Goal: Task Accomplishment & Management: Manage account settings

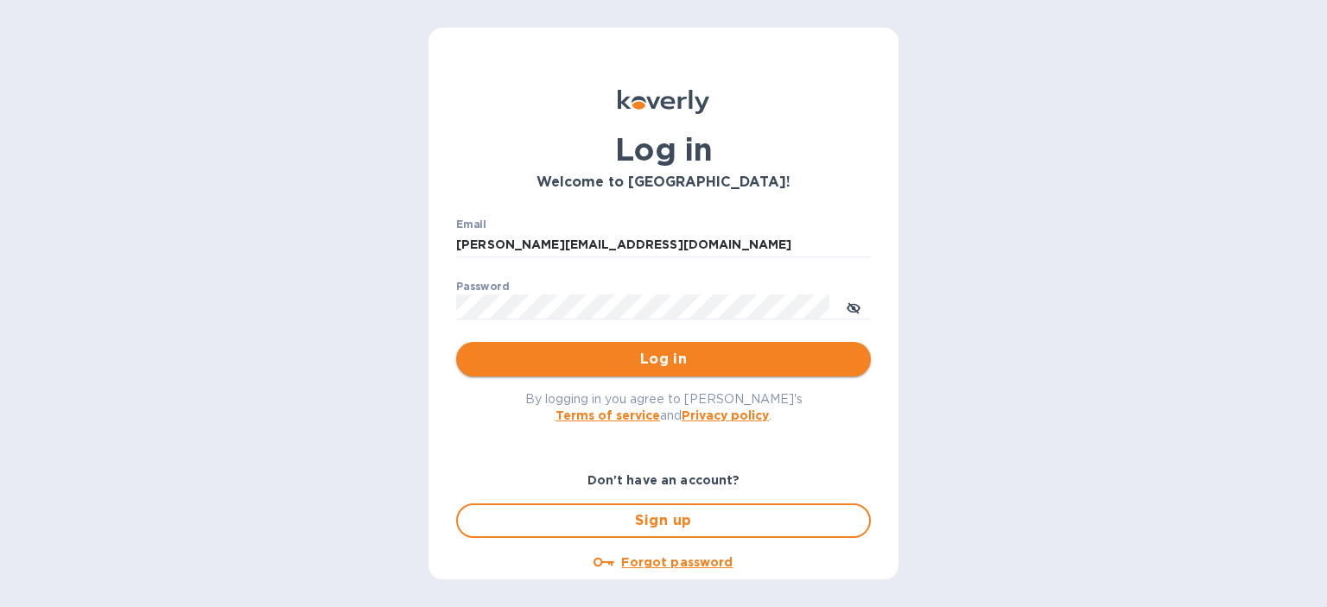
click at [601, 365] on span "Log in" at bounding box center [663, 359] width 387 height 21
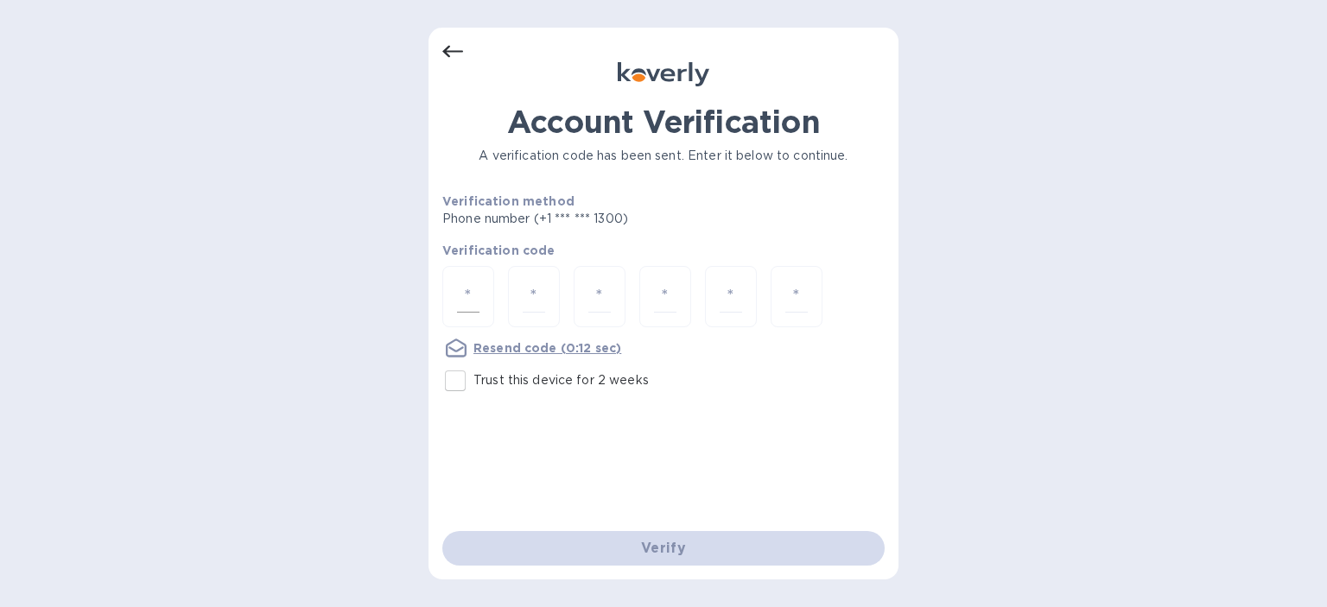
click at [461, 282] on input "number" at bounding box center [468, 297] width 22 height 32
type input "1"
type input "6"
type input "1"
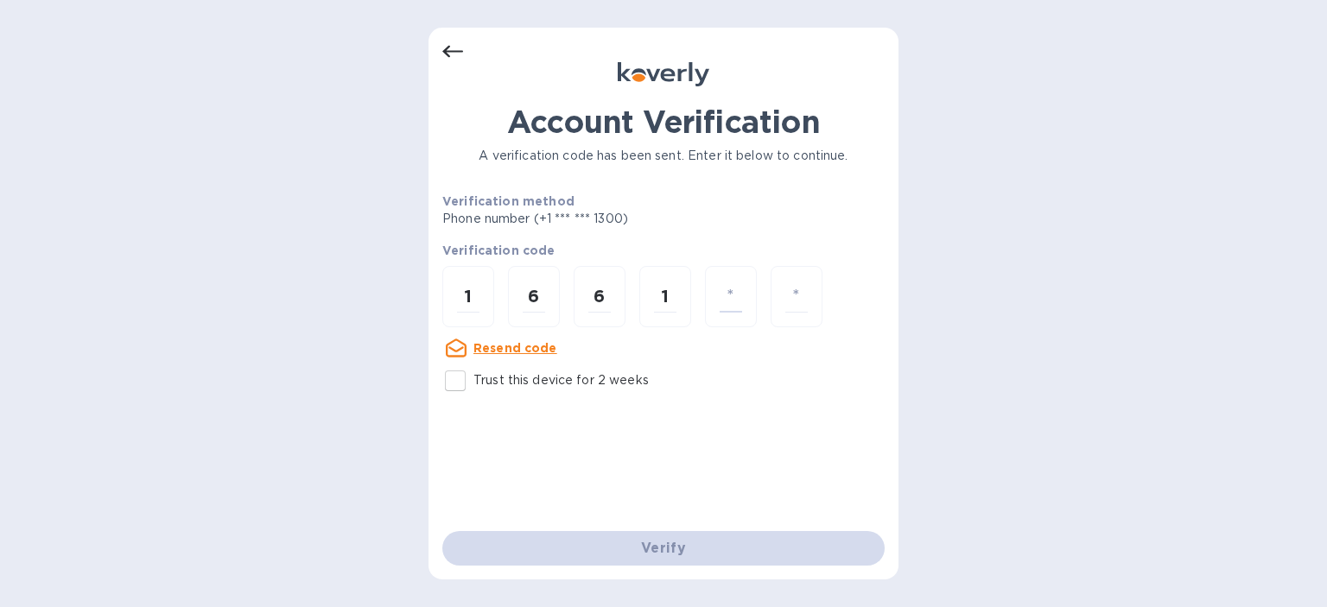
type input "4"
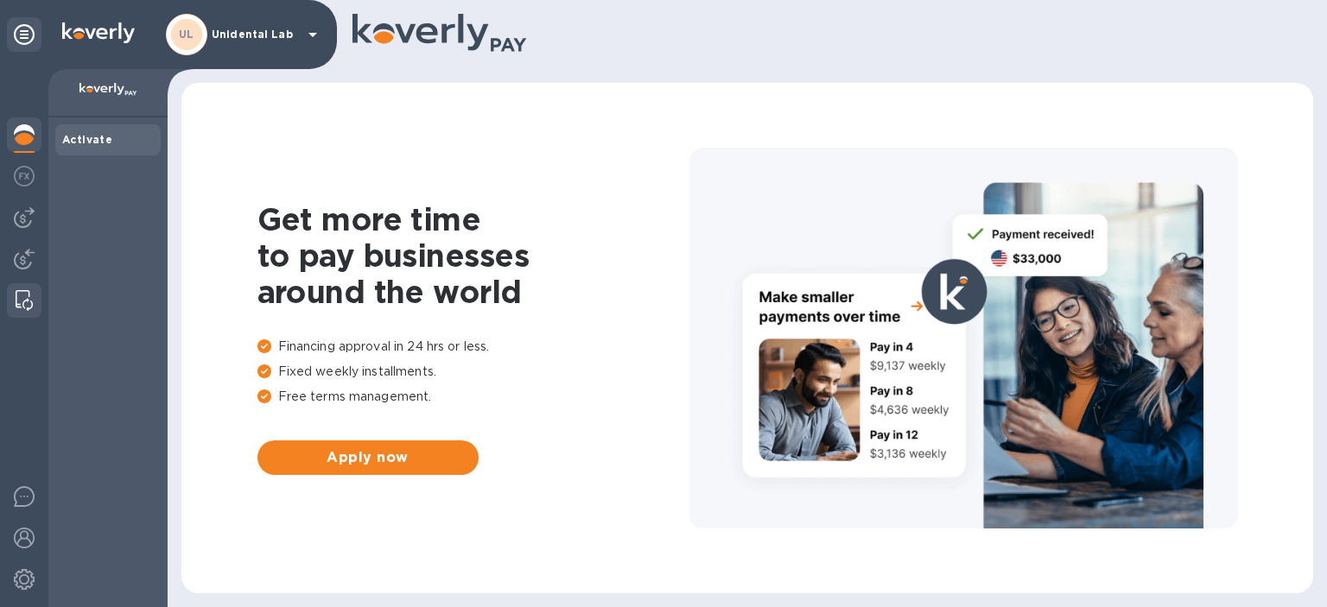
click at [20, 294] on img at bounding box center [24, 300] width 17 height 21
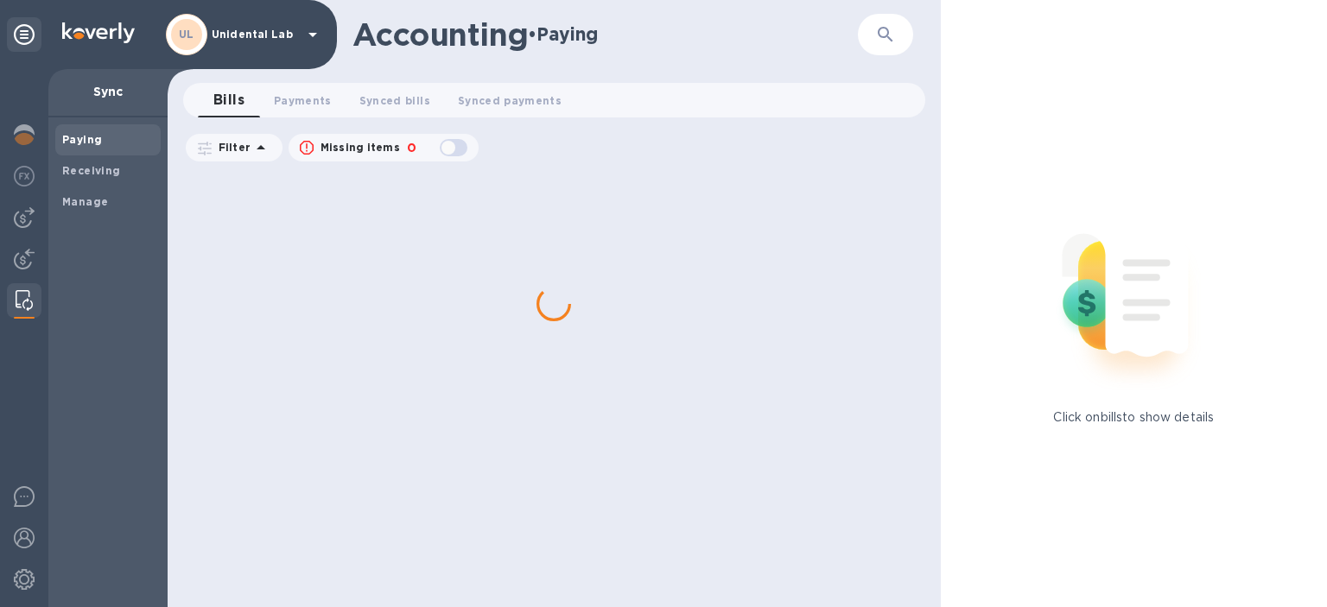
click at [20, 294] on img at bounding box center [24, 300] width 17 height 21
click at [117, 192] on div "Manage" at bounding box center [107, 202] width 105 height 31
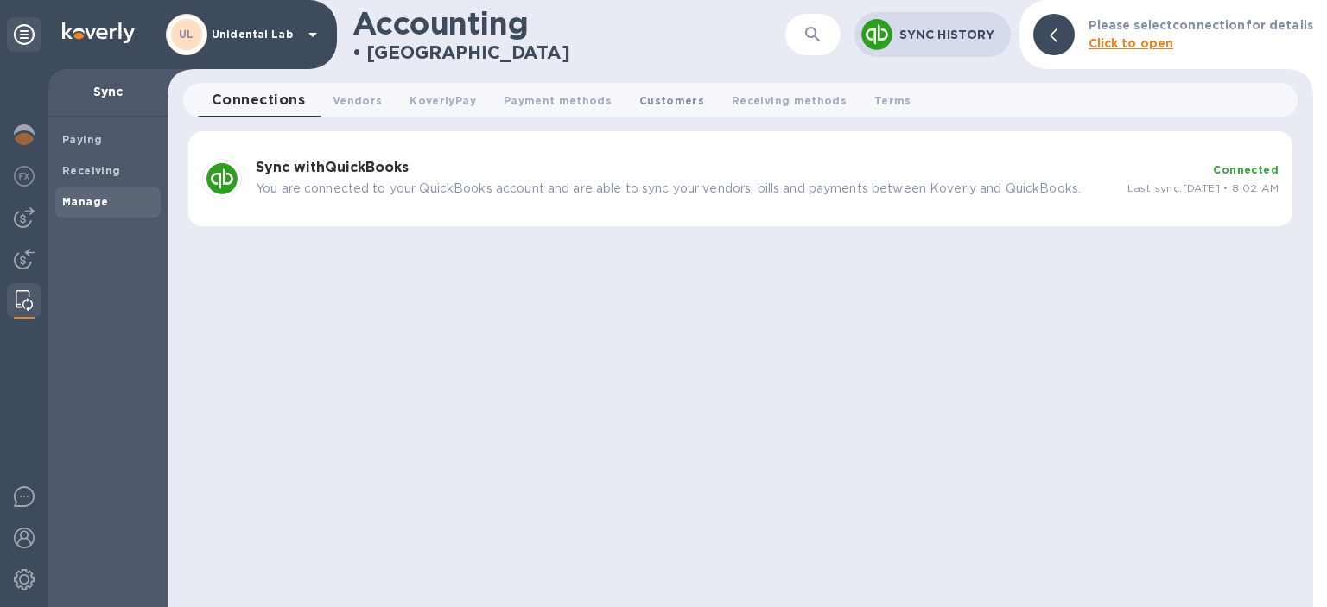
click at [671, 99] on span "Customers 0" at bounding box center [671, 101] width 65 height 18
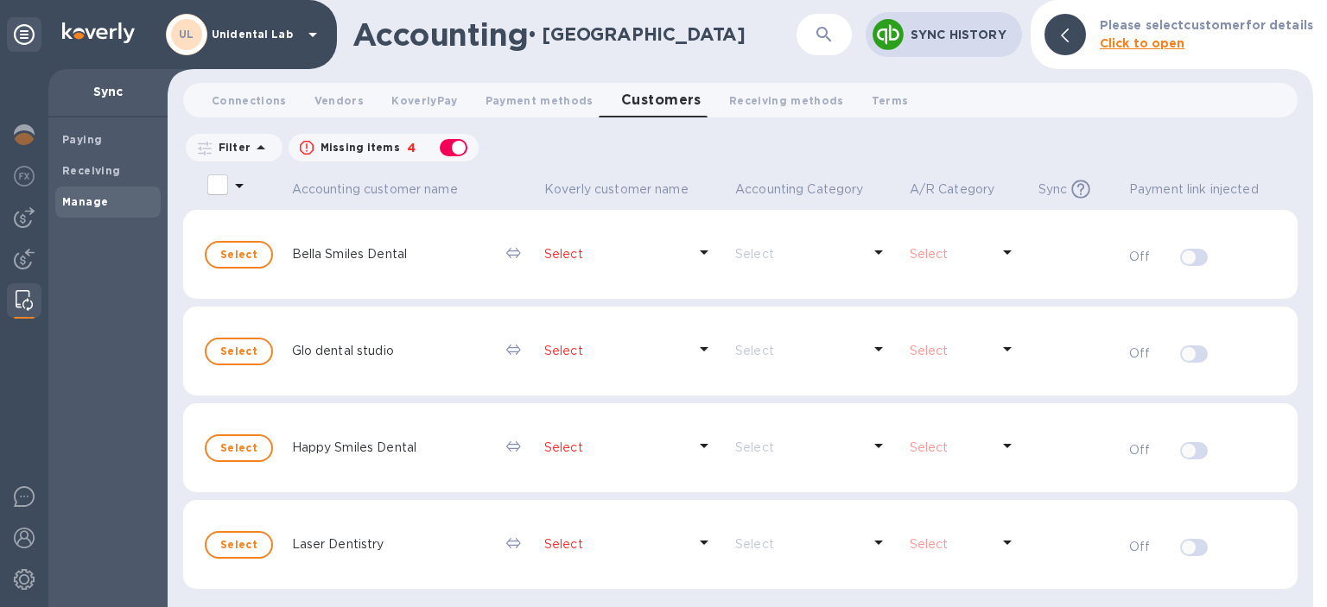
click at [214, 182] on input "select all desserts" at bounding box center [218, 185] width 36 height 36
checkbox input "false"
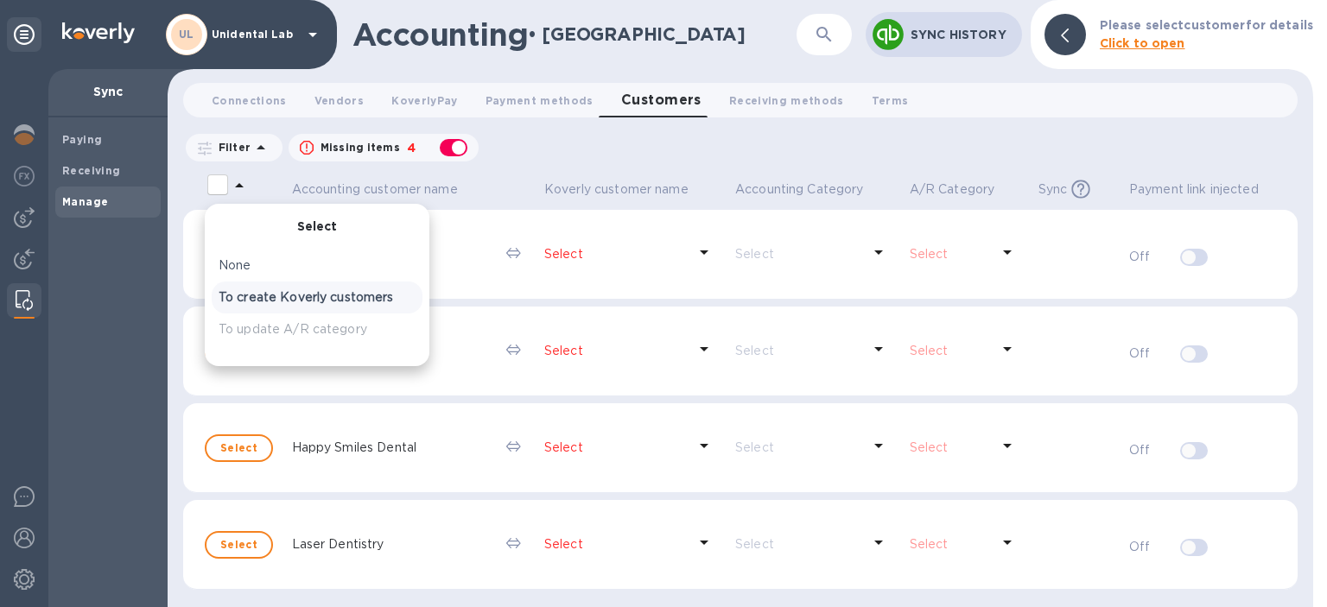
click at [251, 286] on div "To create Koverly customers" at bounding box center [317, 298] width 211 height 32
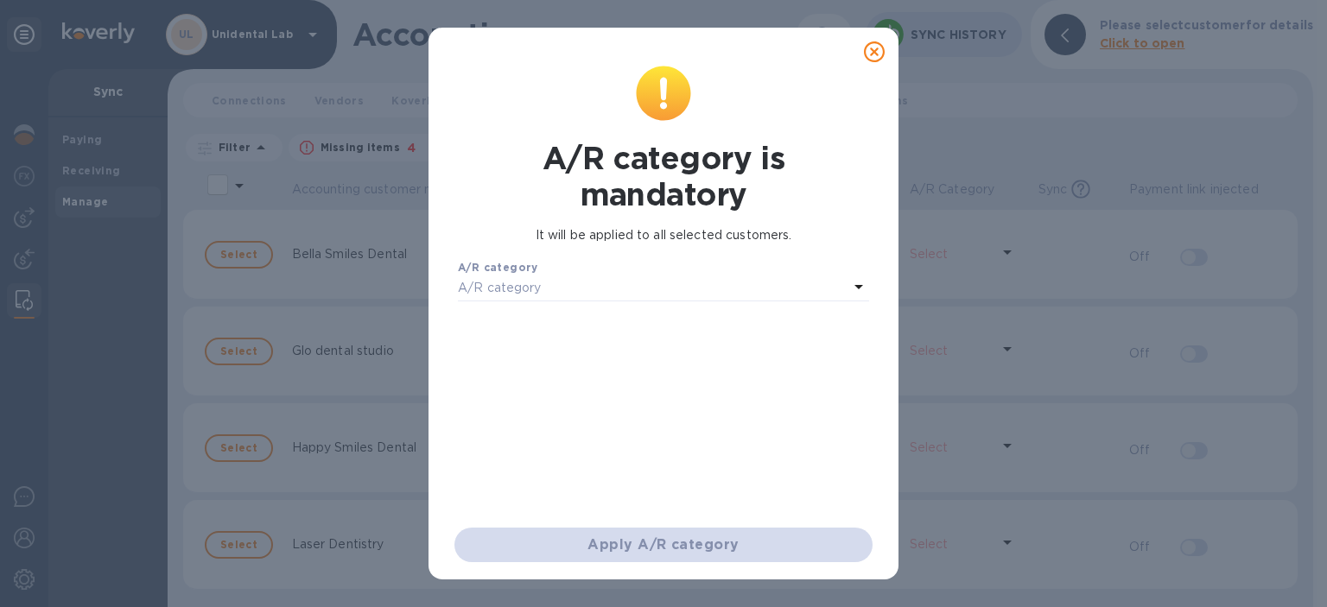
click at [563, 285] on div "A/R category" at bounding box center [653, 289] width 391 height 24
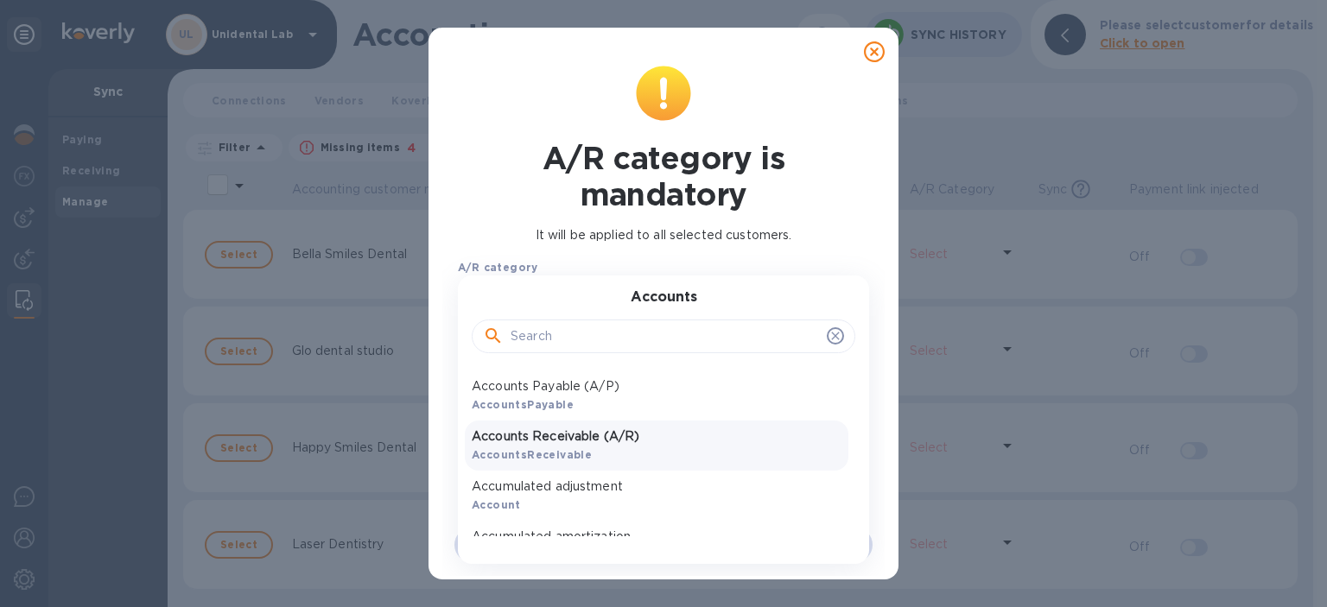
click at [579, 441] on p "Accounts Receivable (A/R)" at bounding box center [657, 437] width 370 height 18
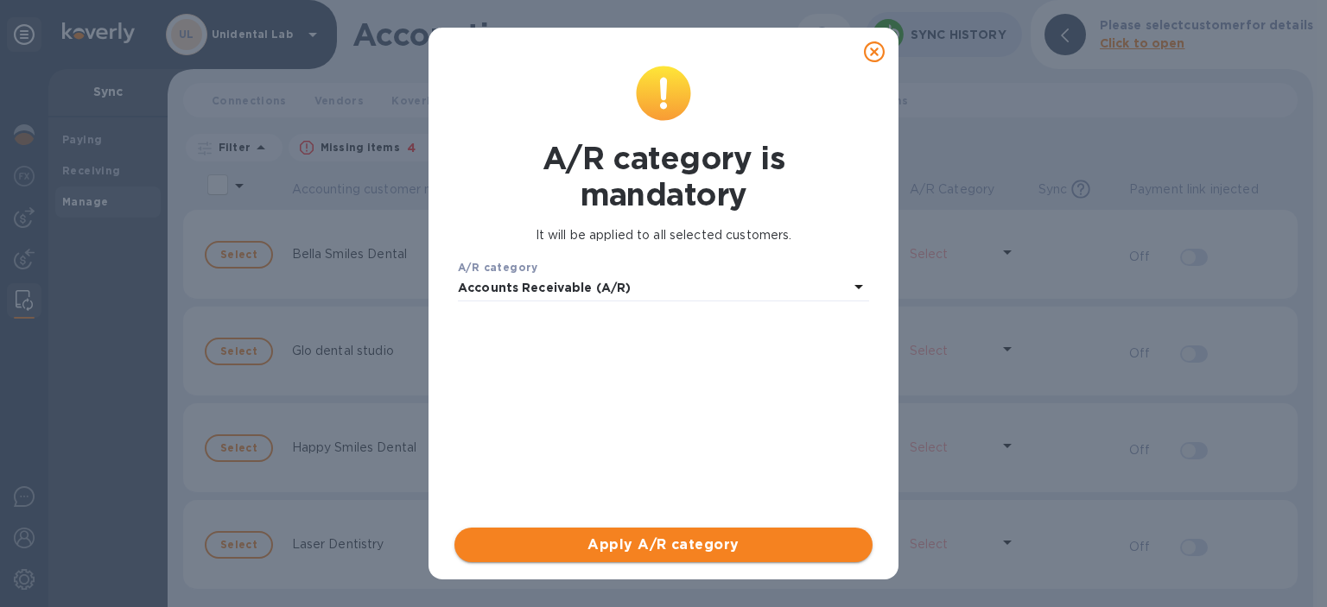
click at [595, 549] on span "Apply A/R category" at bounding box center [663, 545] width 391 height 21
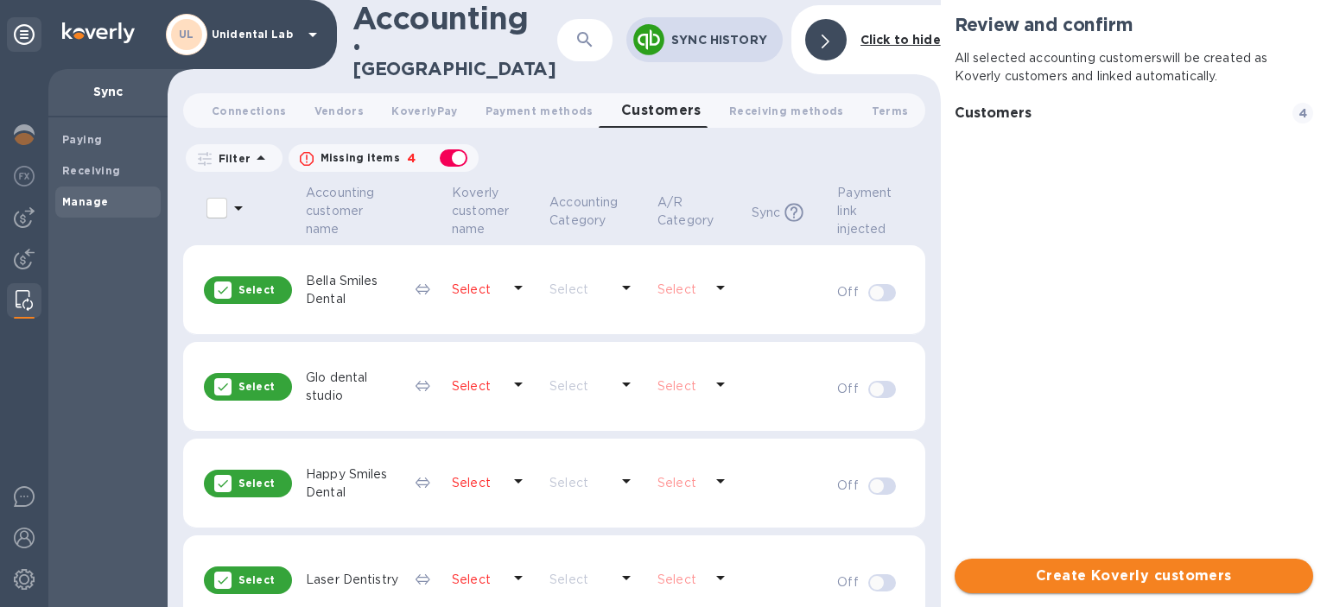
click at [1023, 587] on button "Create Koverly customers" at bounding box center [1134, 576] width 359 height 35
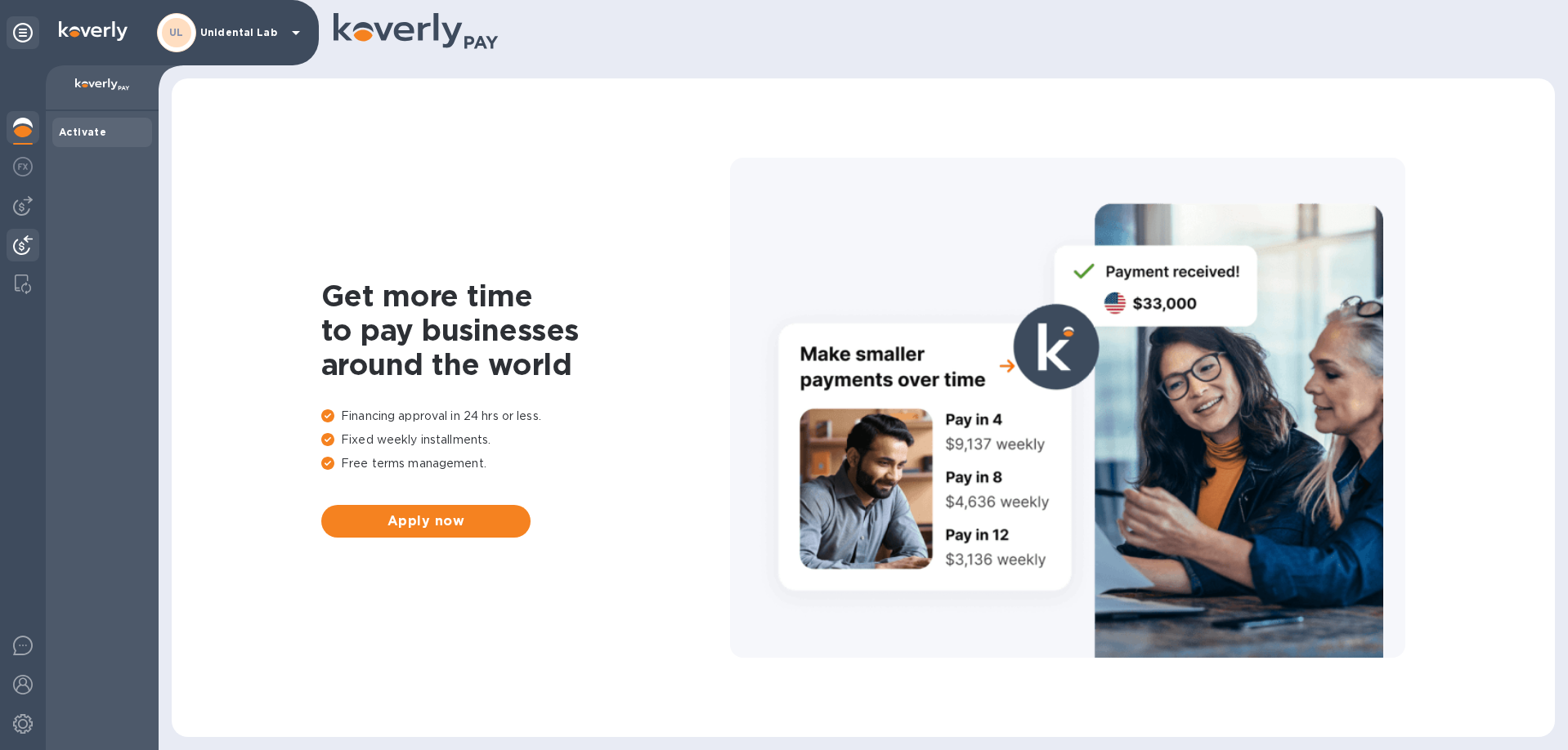
click at [20, 244] on img at bounding box center [23, 245] width 20 height 20
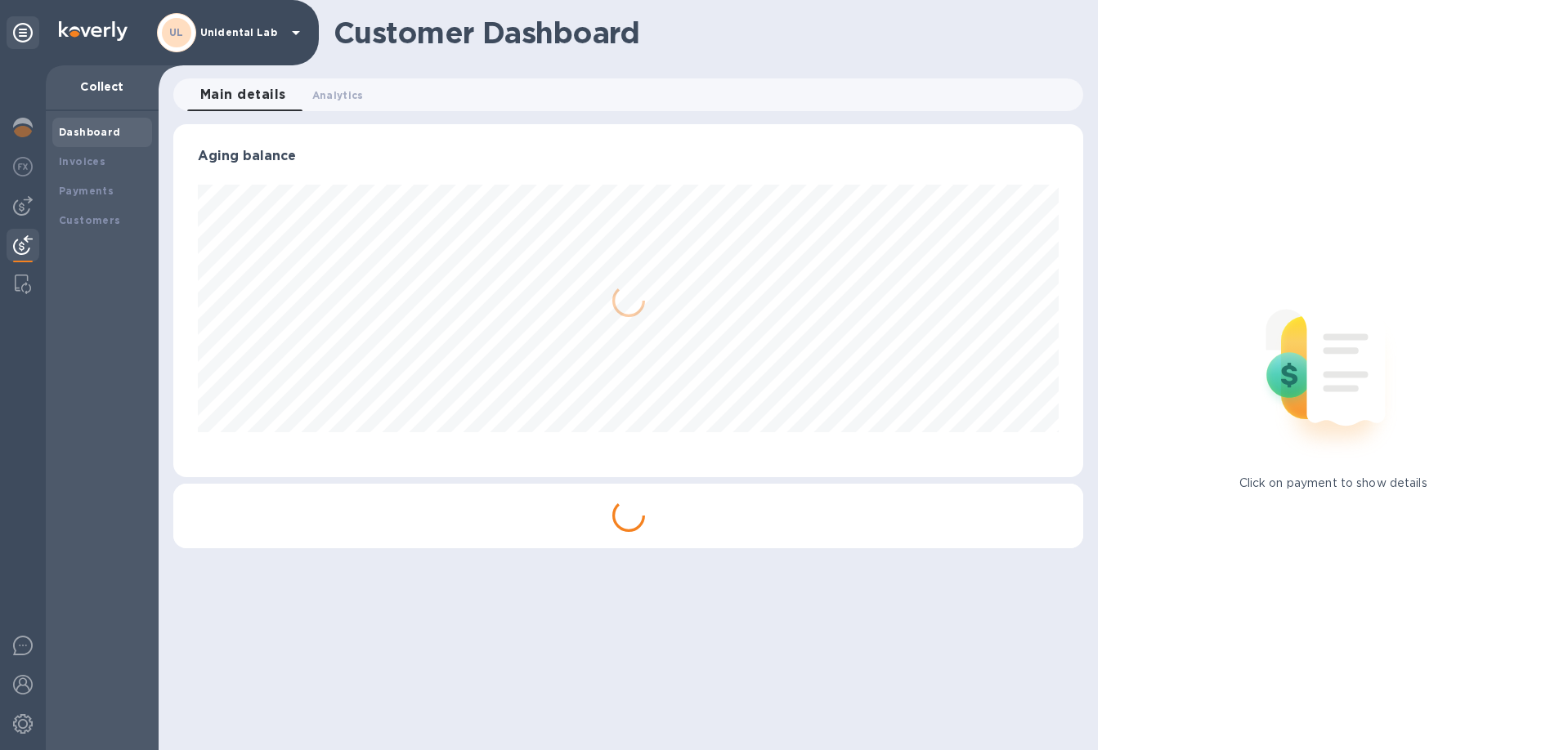
scroll to position [353, 911]
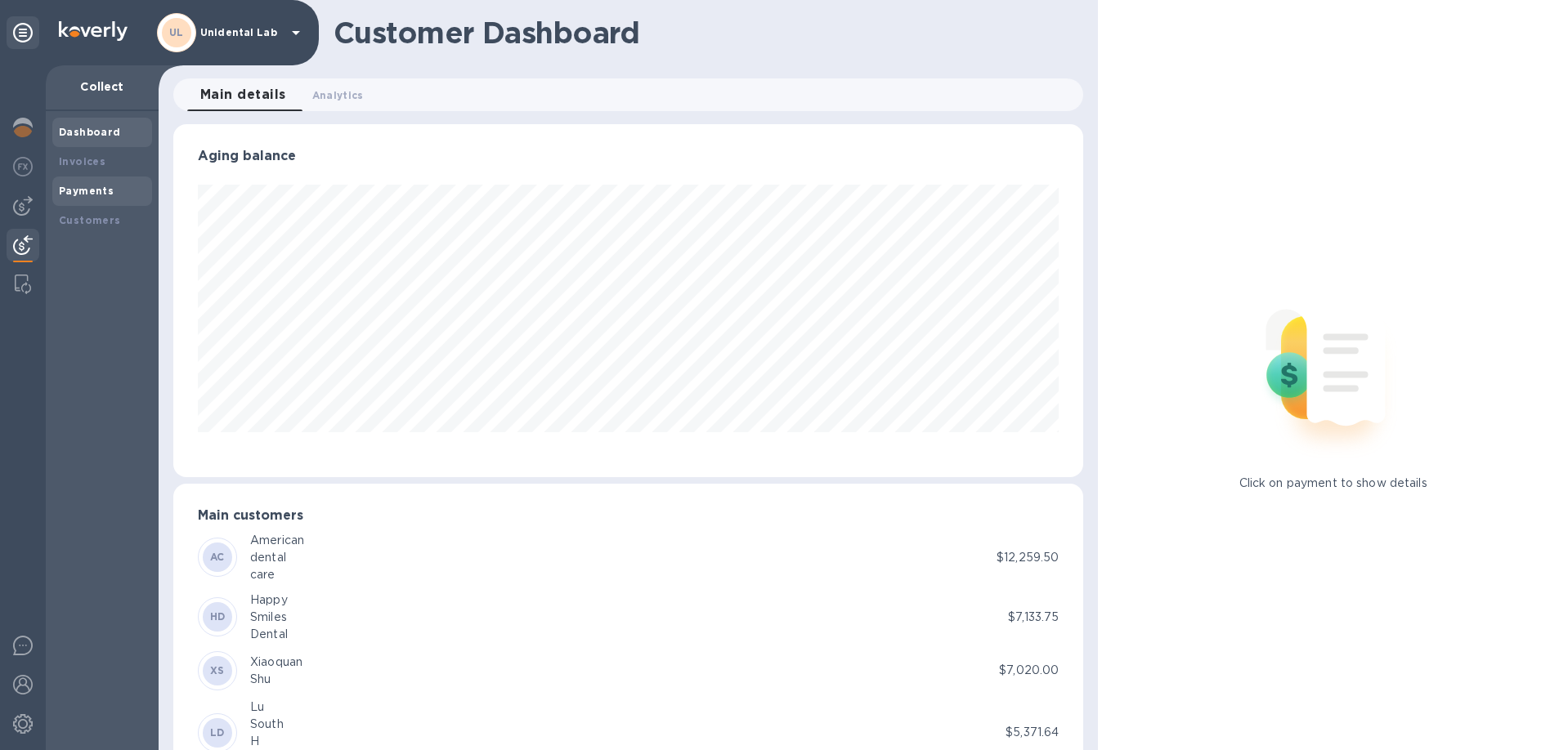
click at [89, 195] on b "Payments" at bounding box center [86, 190] width 55 height 12
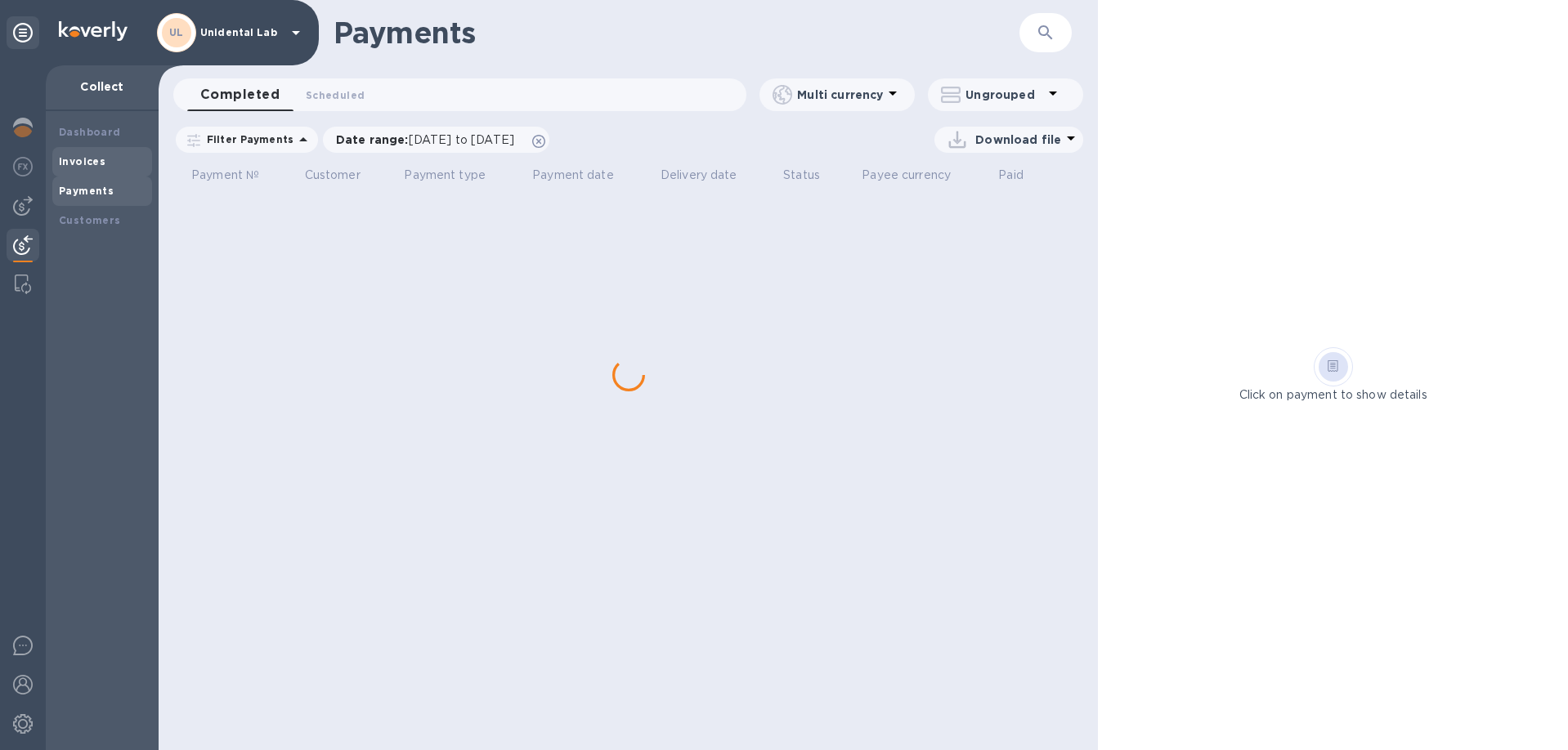
click at [85, 154] on div "Invoices" at bounding box center [102, 161] width 87 height 16
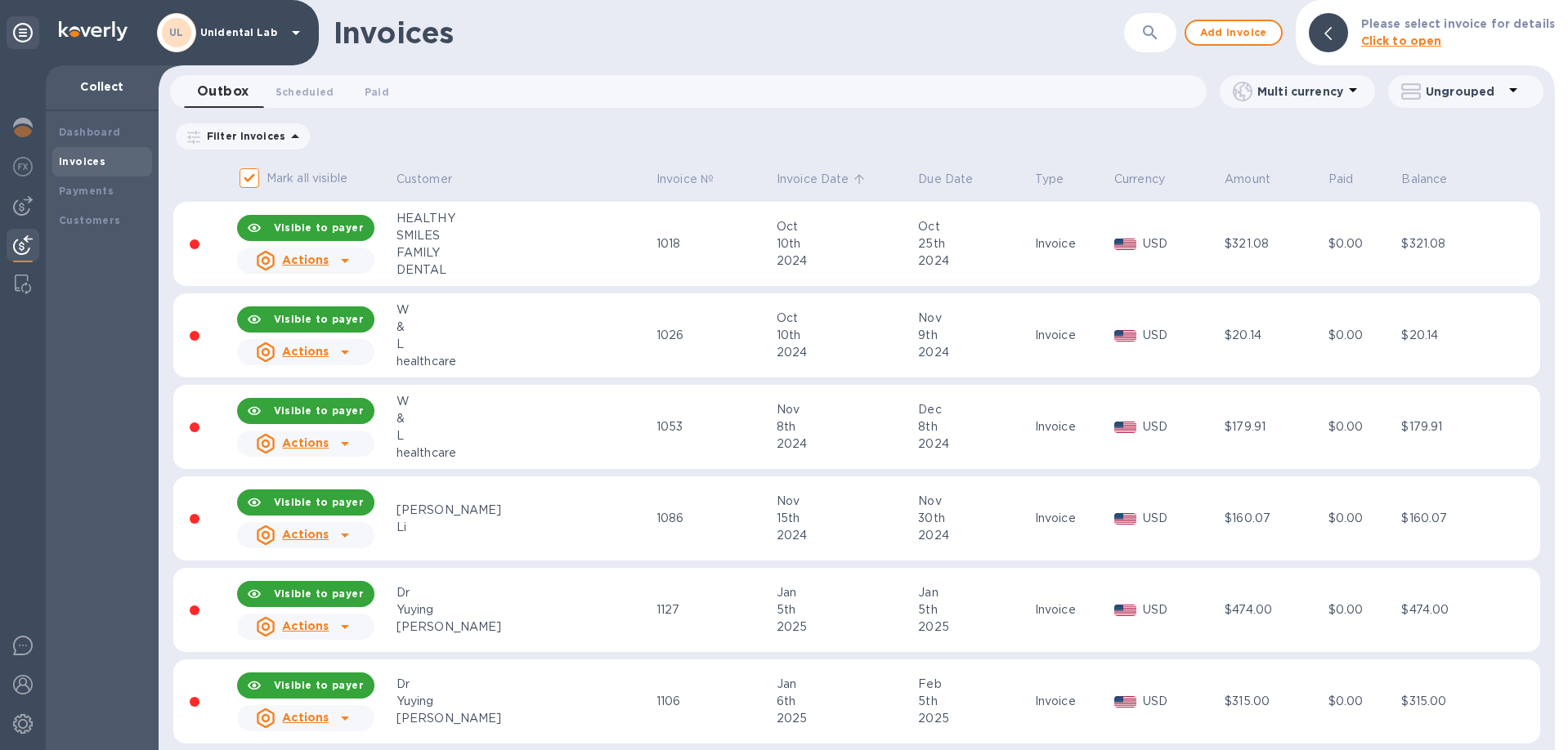
click at [777, 177] on p "Invoice Date" at bounding box center [813, 180] width 73 height 17
click at [777, 186] on p "Invoice Date" at bounding box center [813, 180] width 73 height 17
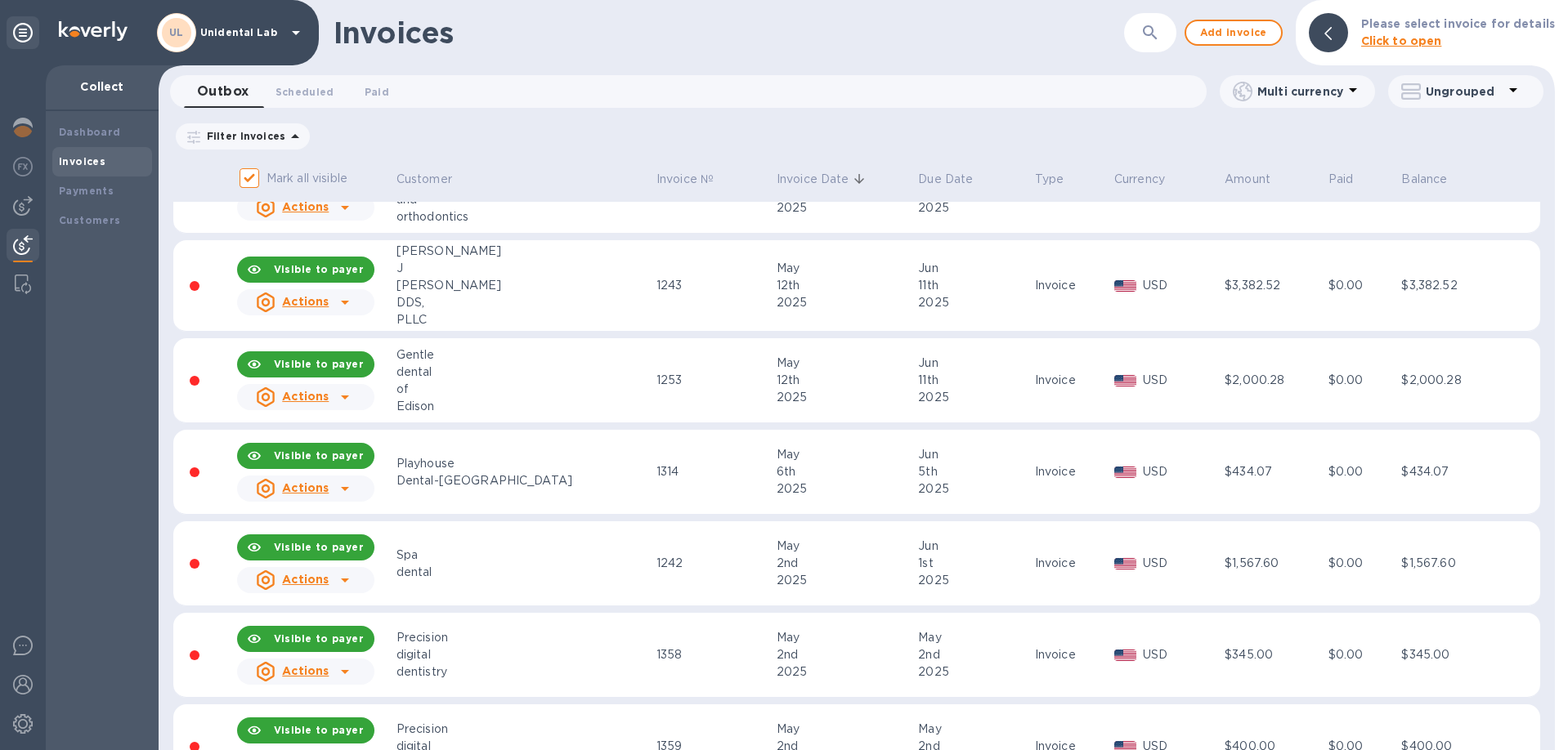
scroll to position [3726, 0]
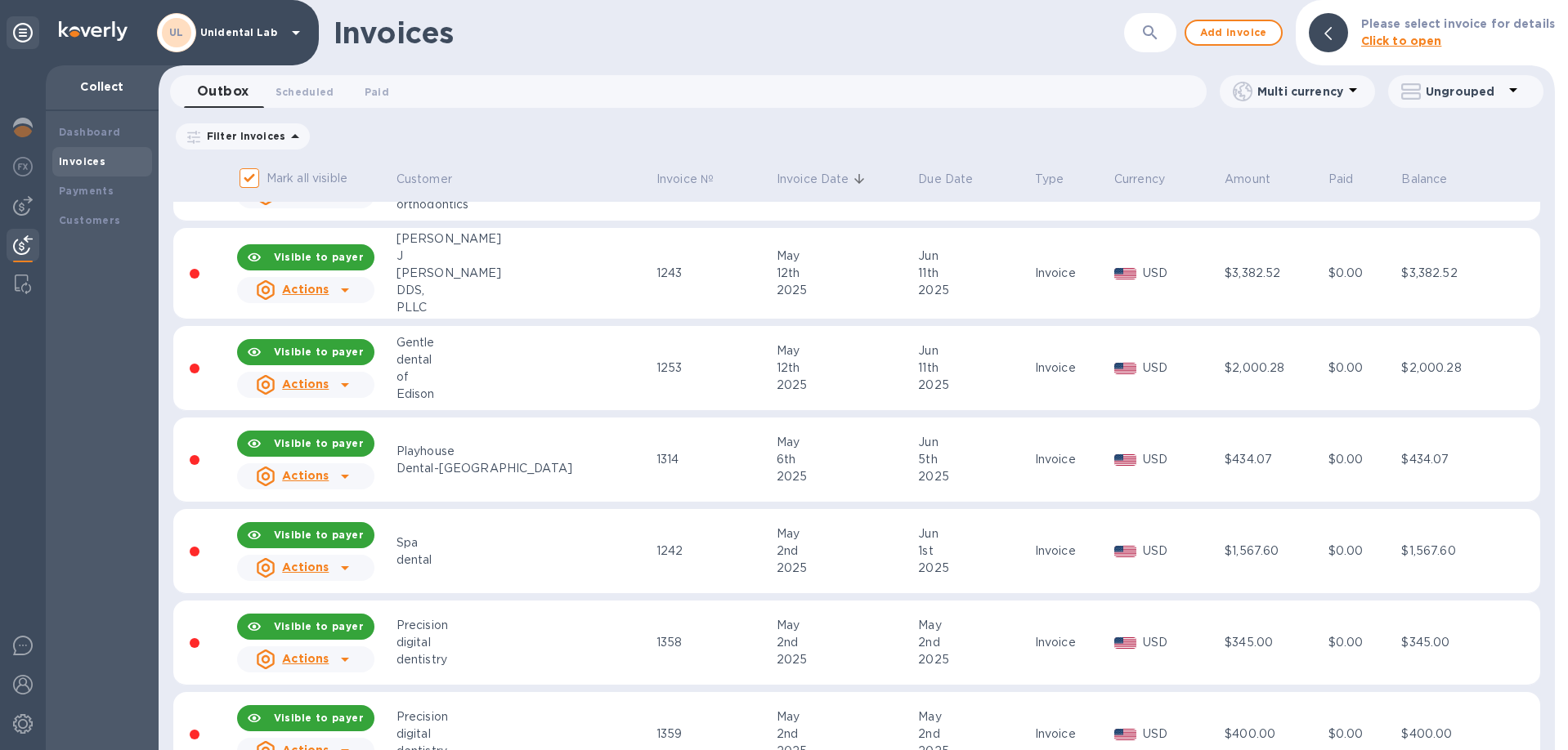
click at [540, 284] on div "DDS," at bounding box center [524, 290] width 255 height 17
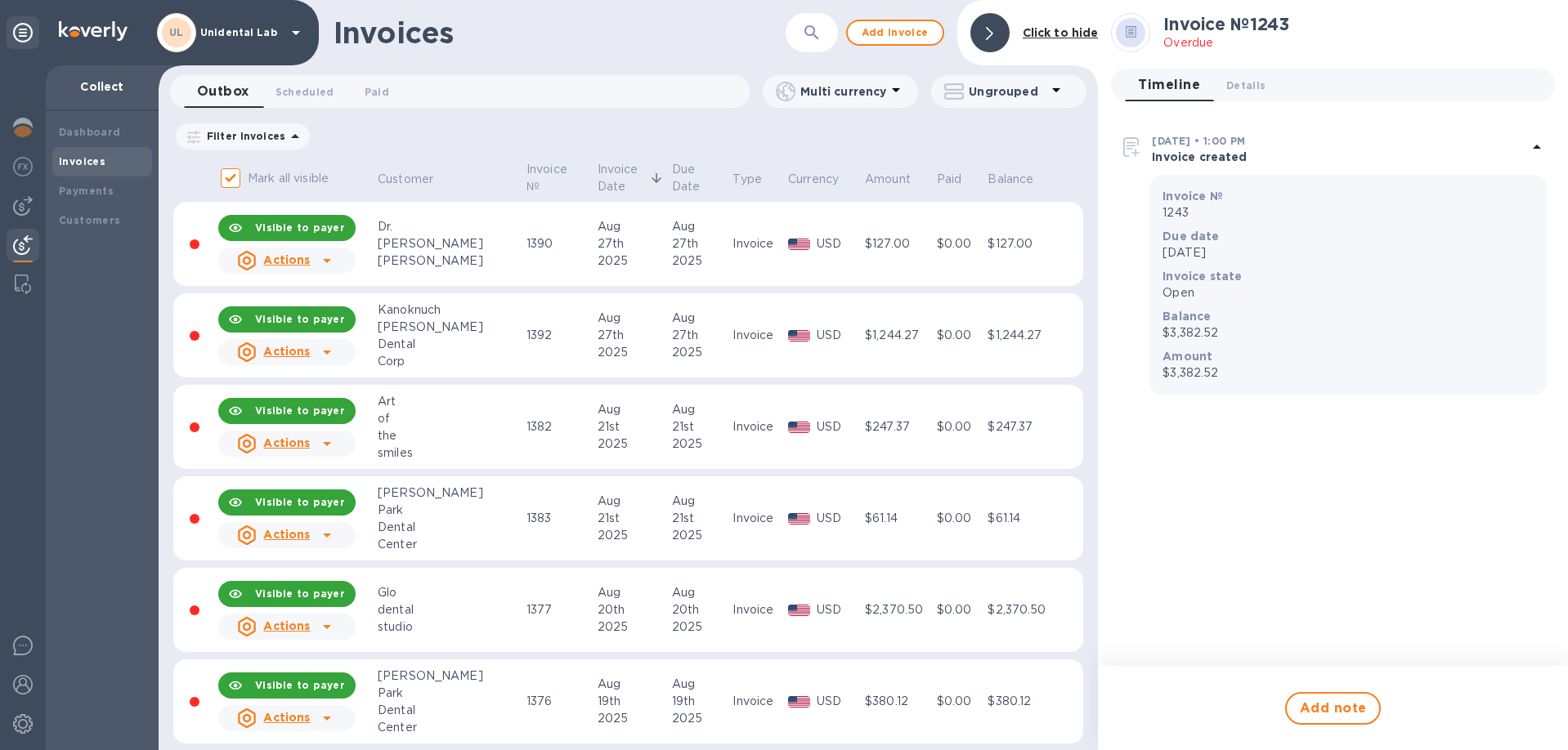
click at [980, 28] on div at bounding box center [990, 32] width 39 height 39
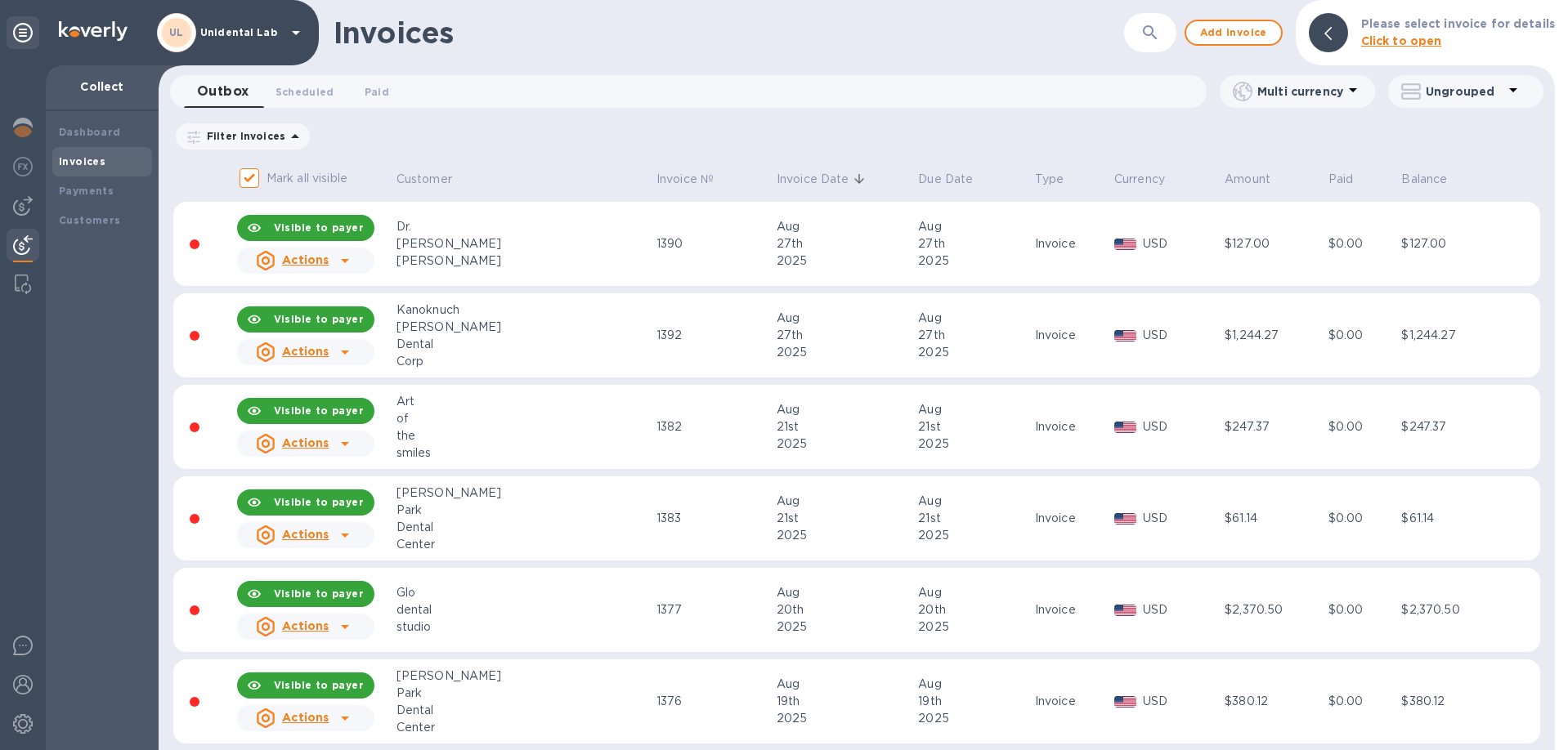
click at [232, 29] on p "Unidental Lab" at bounding box center [241, 33] width 81 height 11
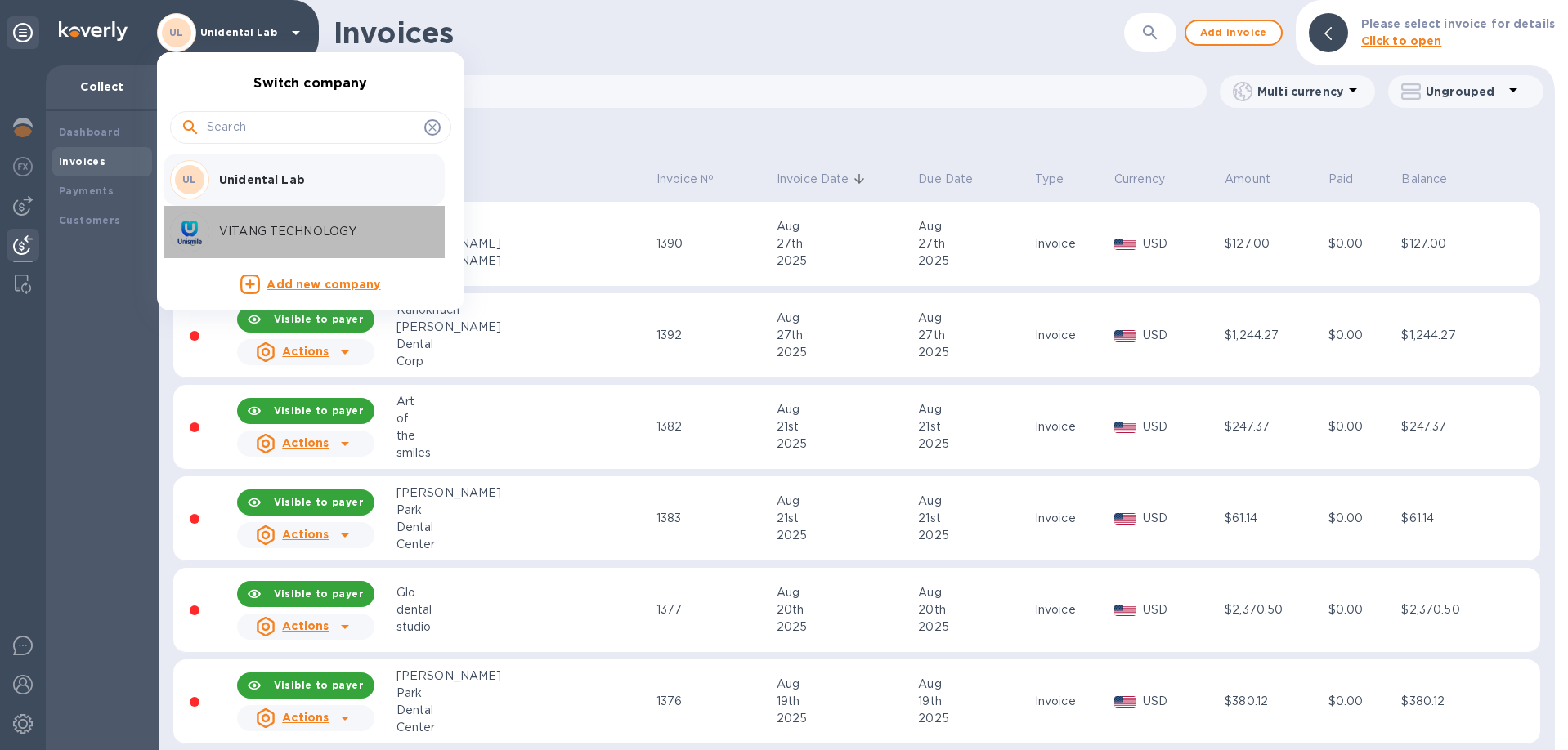
click at [263, 238] on p "VITANG TECHNOLOGY" at bounding box center [323, 232] width 206 height 17
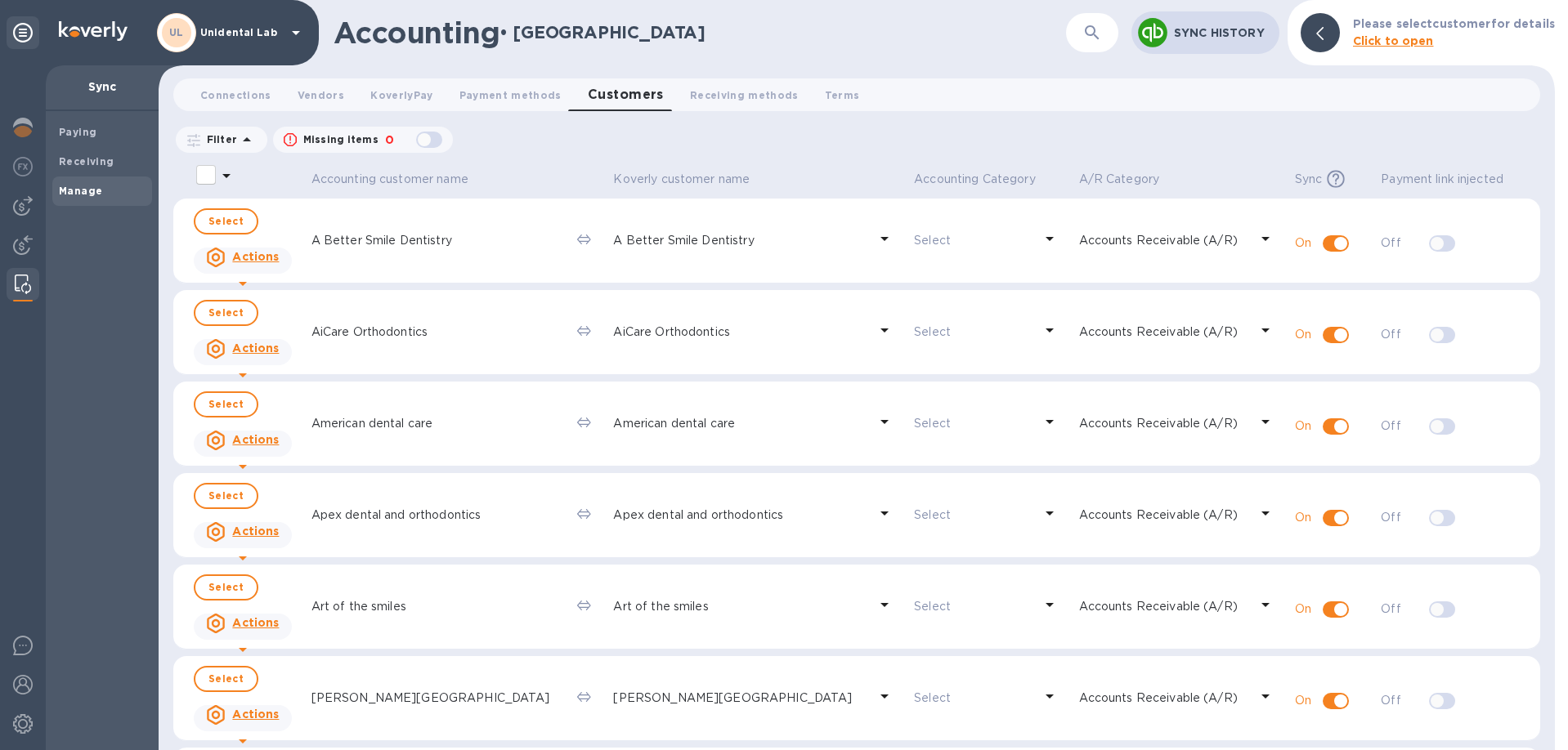
click at [1003, 135] on div "Filter Missing items 0 Accounting Category: A/P Category: Sync: All" at bounding box center [856, 139] width 1367 height 31
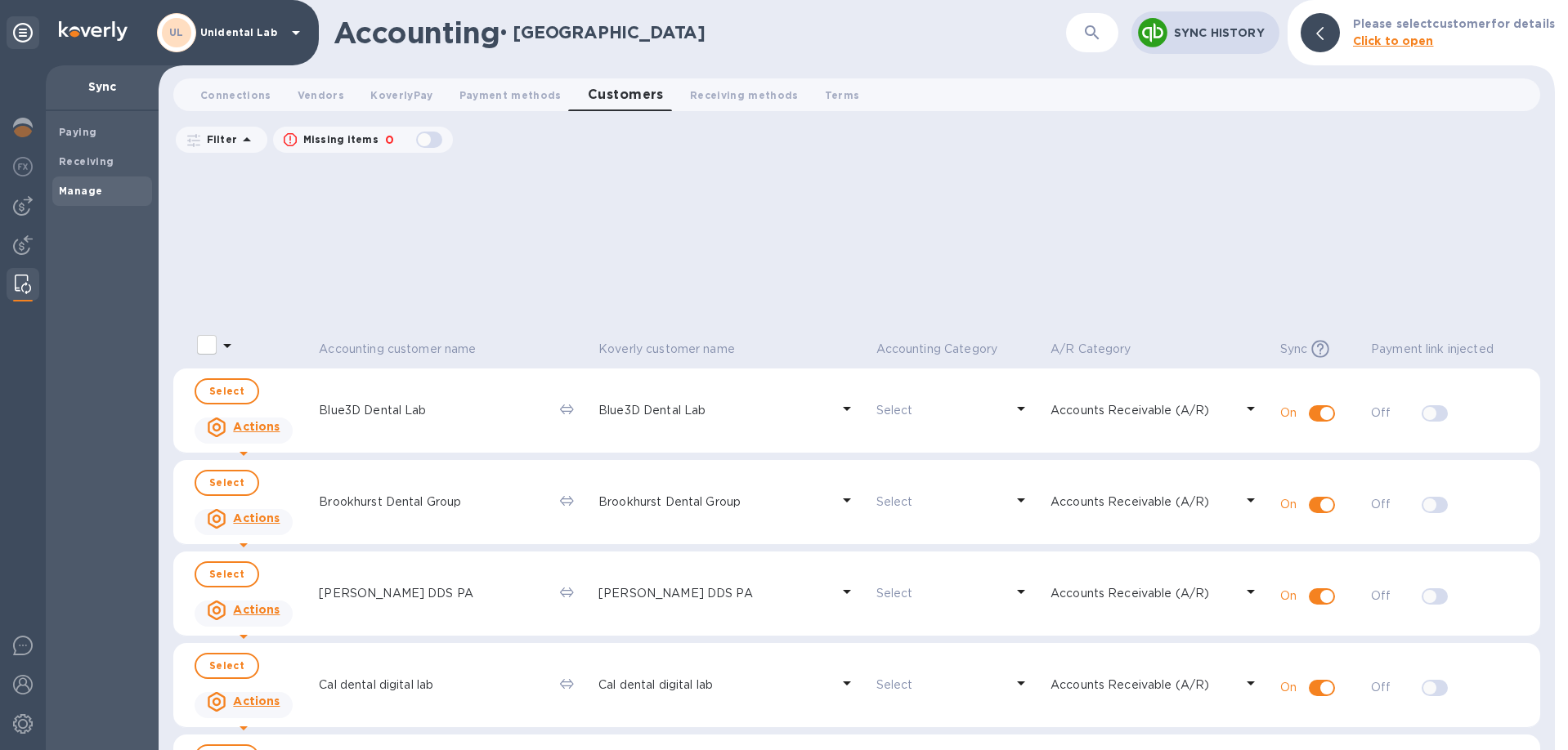
scroll to position [1398, 0]
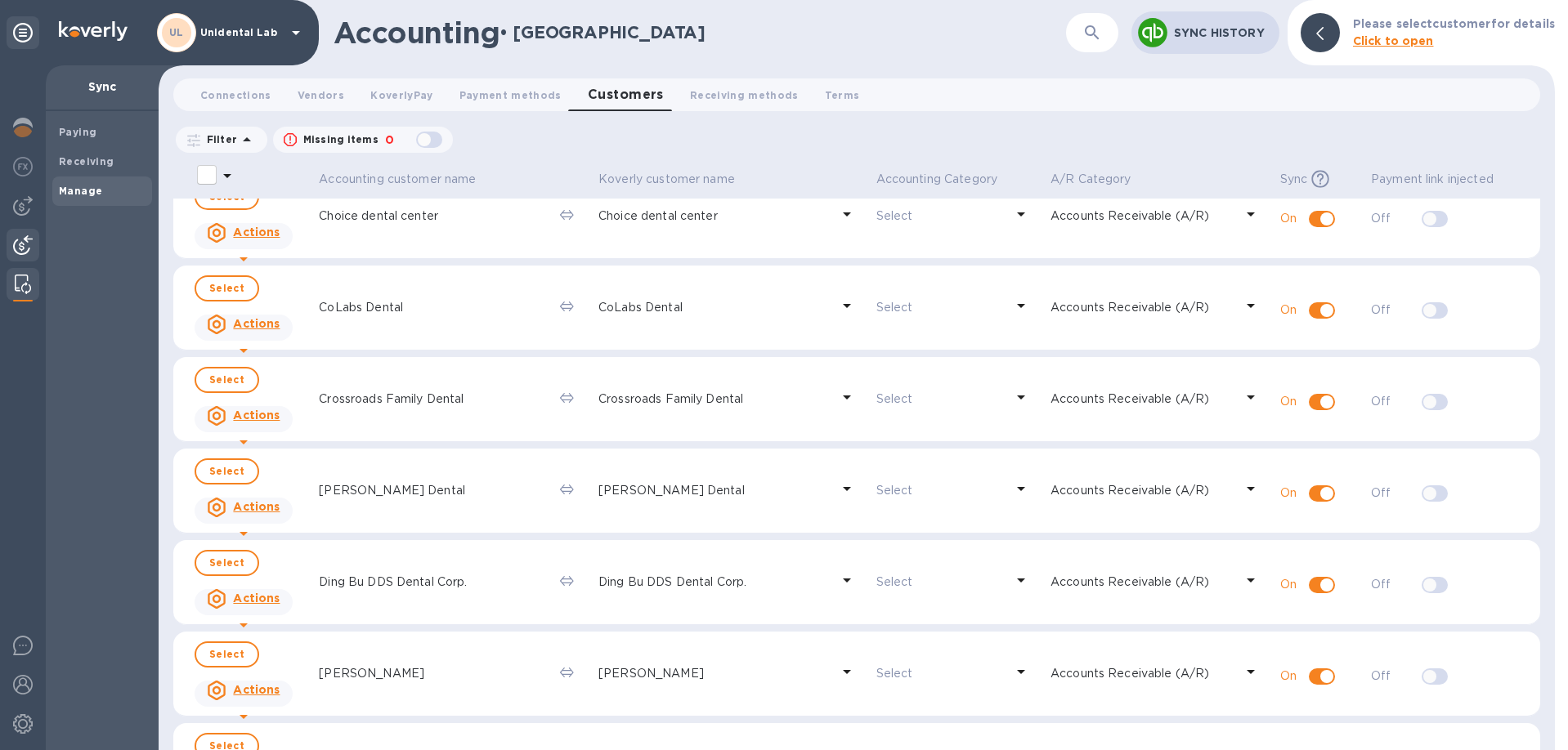
click at [27, 239] on img at bounding box center [23, 245] width 20 height 20
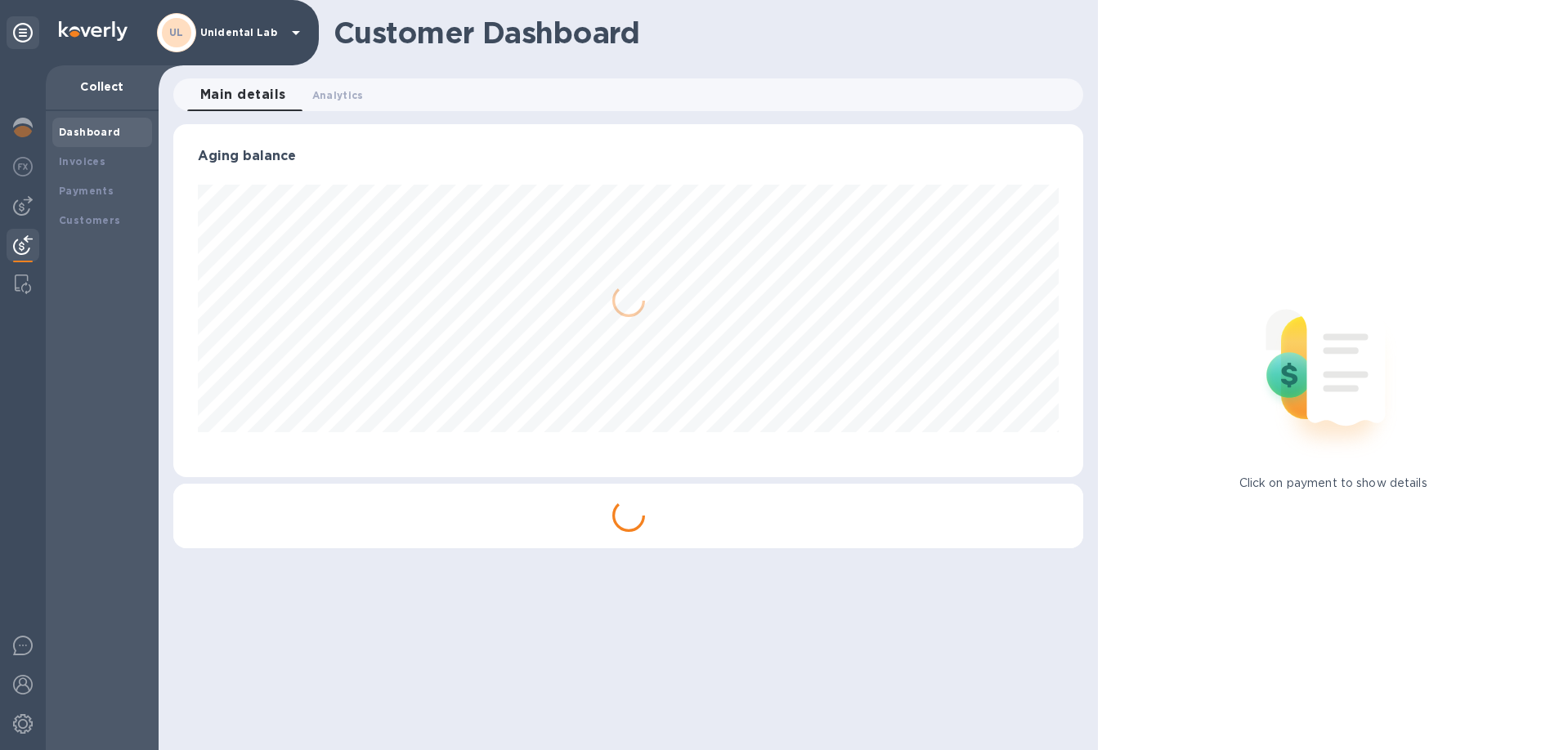
scroll to position [353, 911]
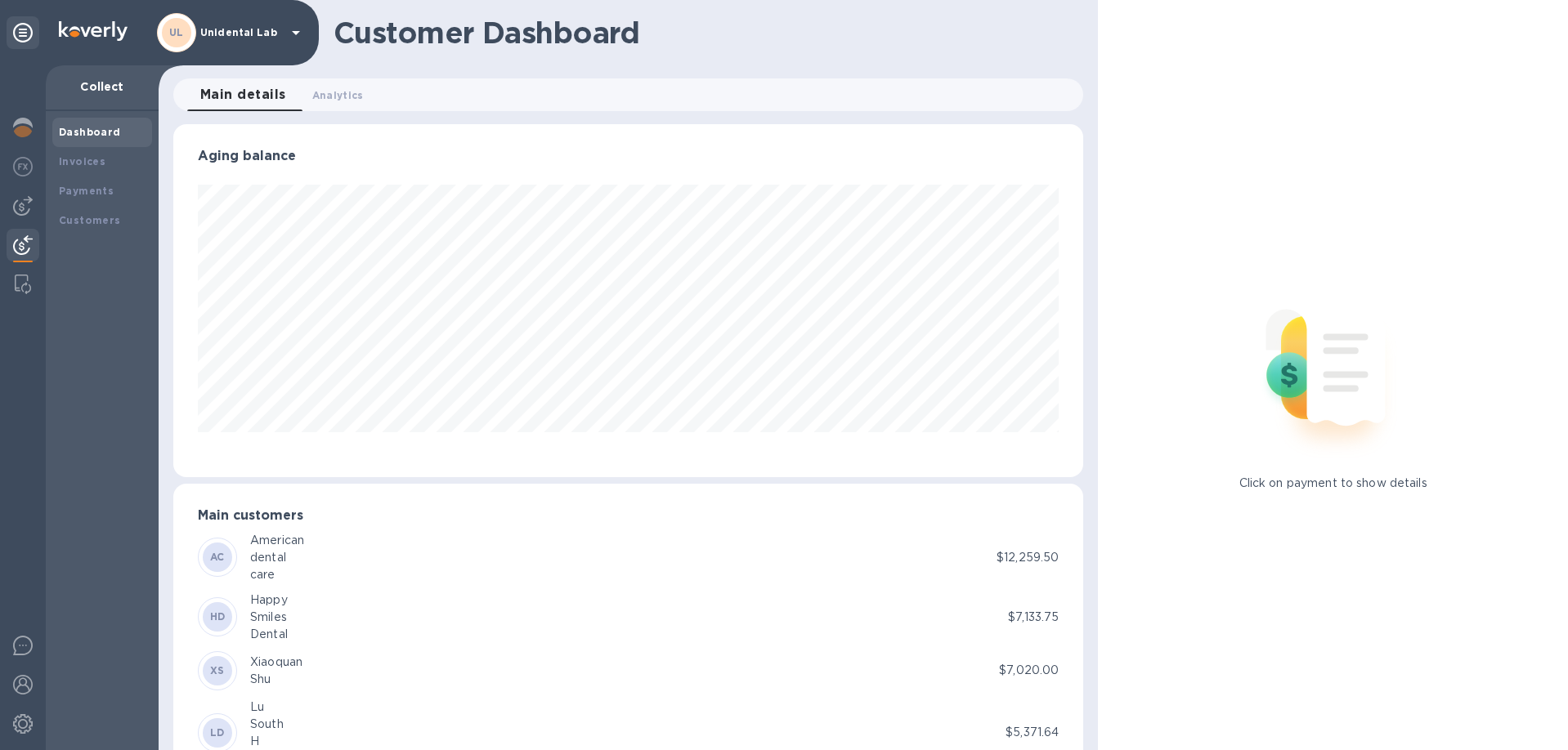
click at [238, 28] on p "Unidental Lab" at bounding box center [241, 33] width 81 height 11
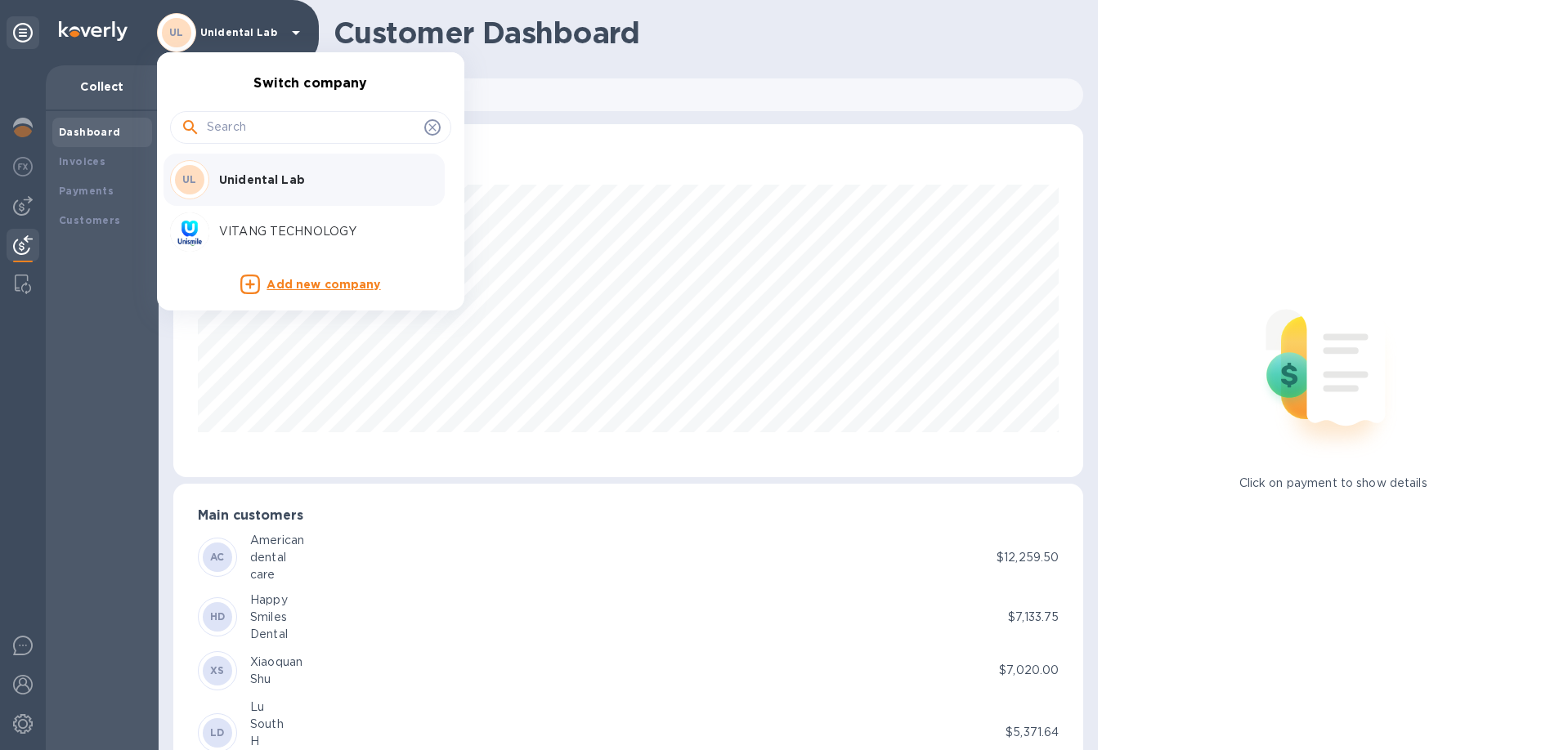
click at [250, 225] on p "VITANG TECHNOLOGY" at bounding box center [323, 232] width 206 height 17
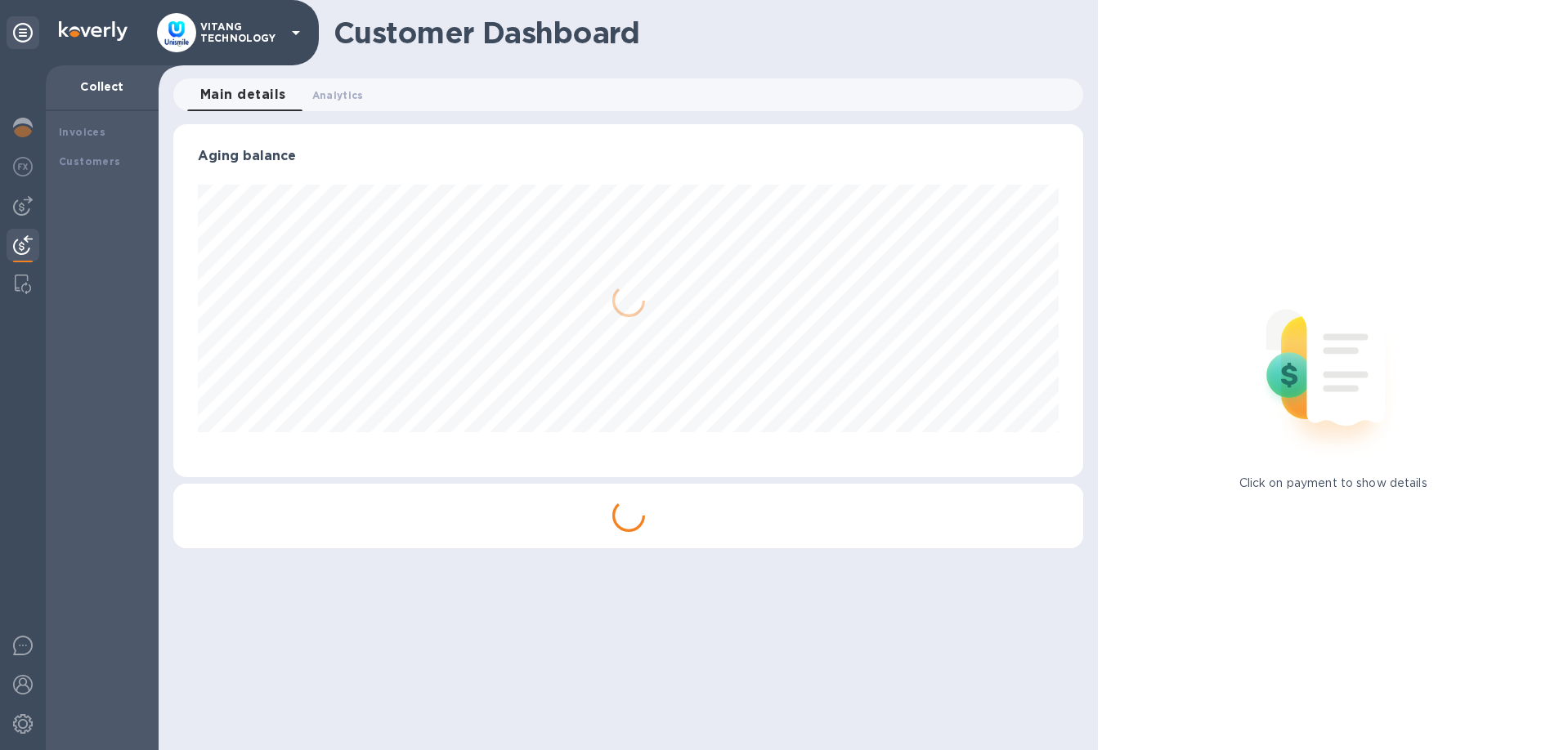
scroll to position [353, 911]
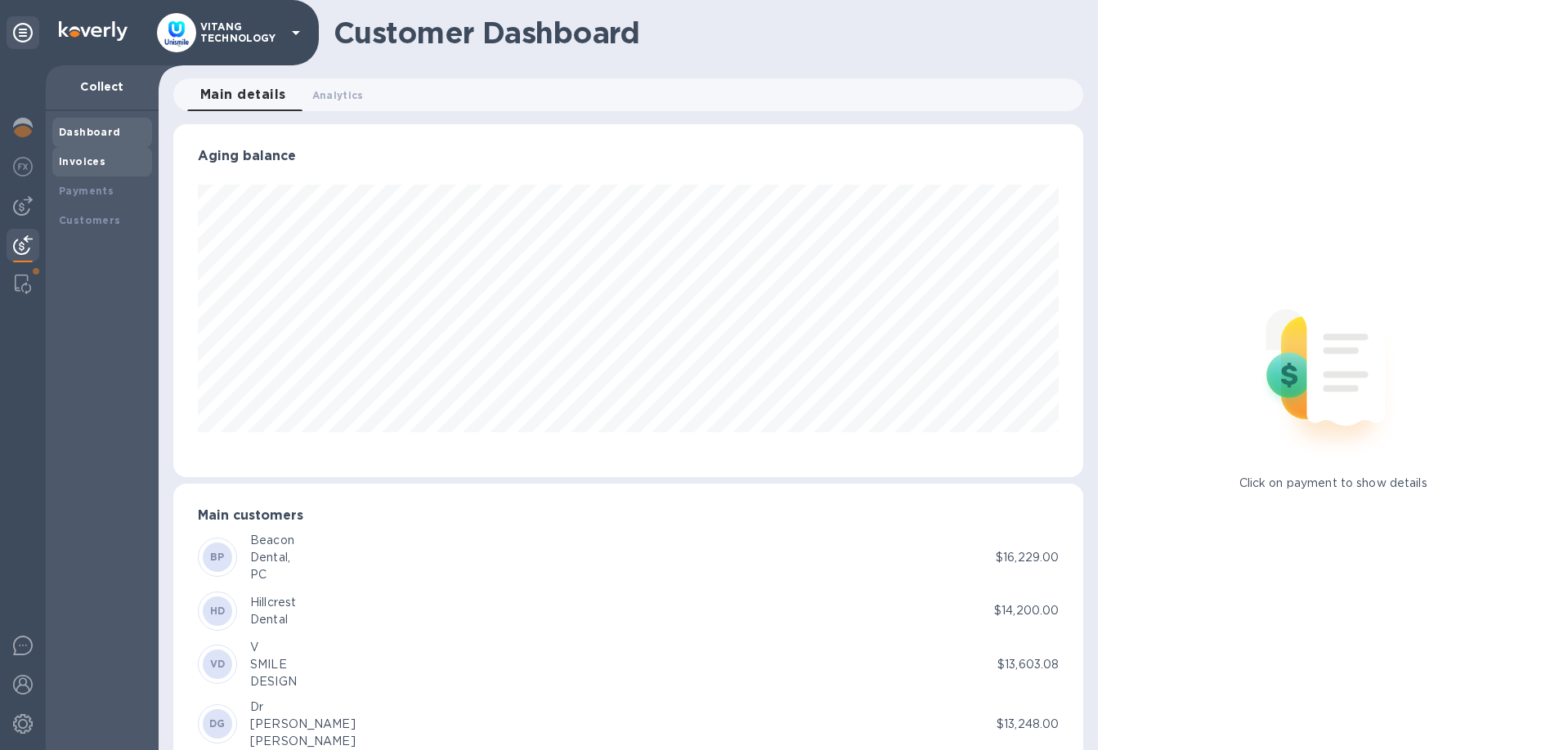
click at [100, 162] on b "Invoices" at bounding box center [81, 161] width 46 height 12
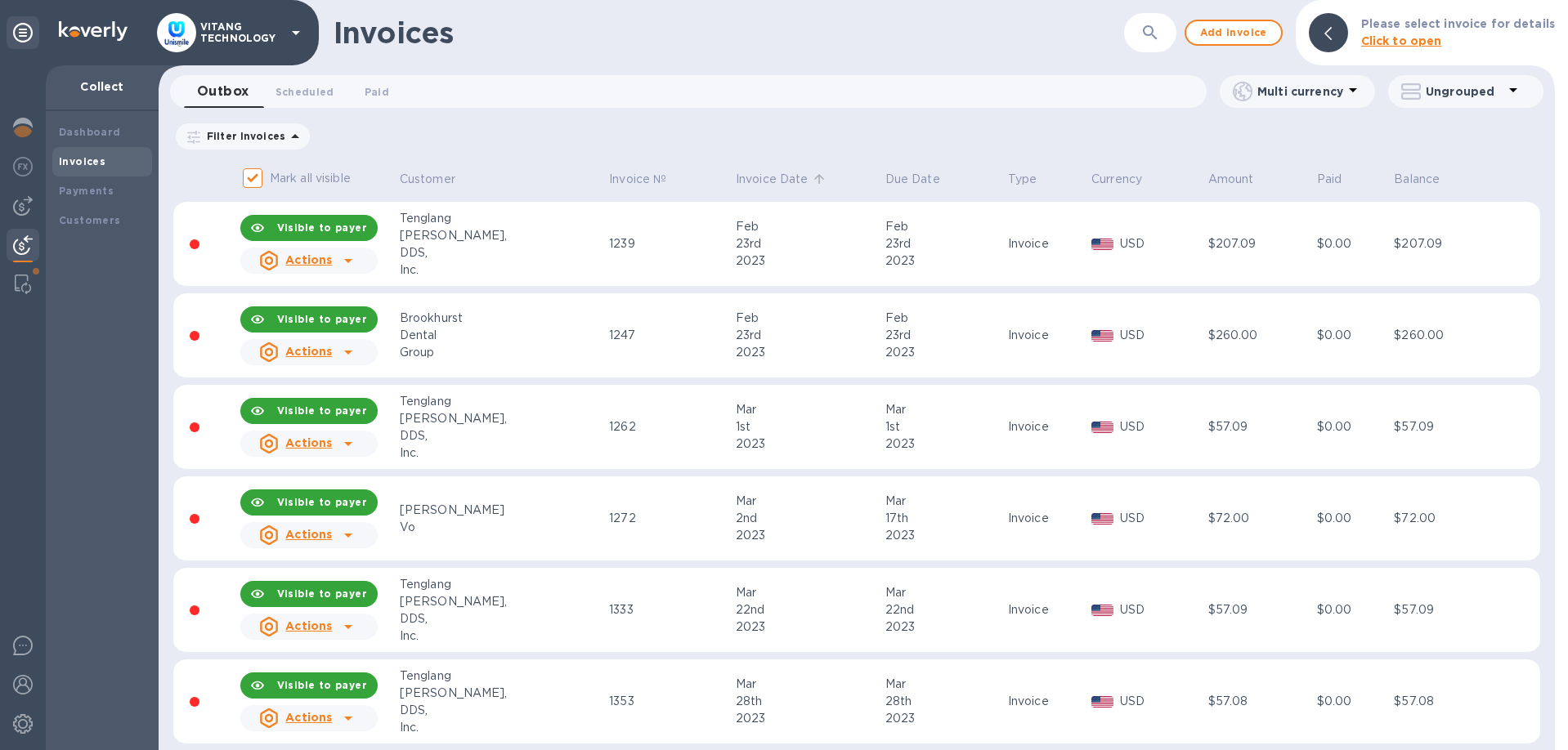
click at [736, 172] on p "Invoice Date" at bounding box center [772, 180] width 73 height 17
click at [736, 176] on p "Invoice Date" at bounding box center [772, 180] width 73 height 17
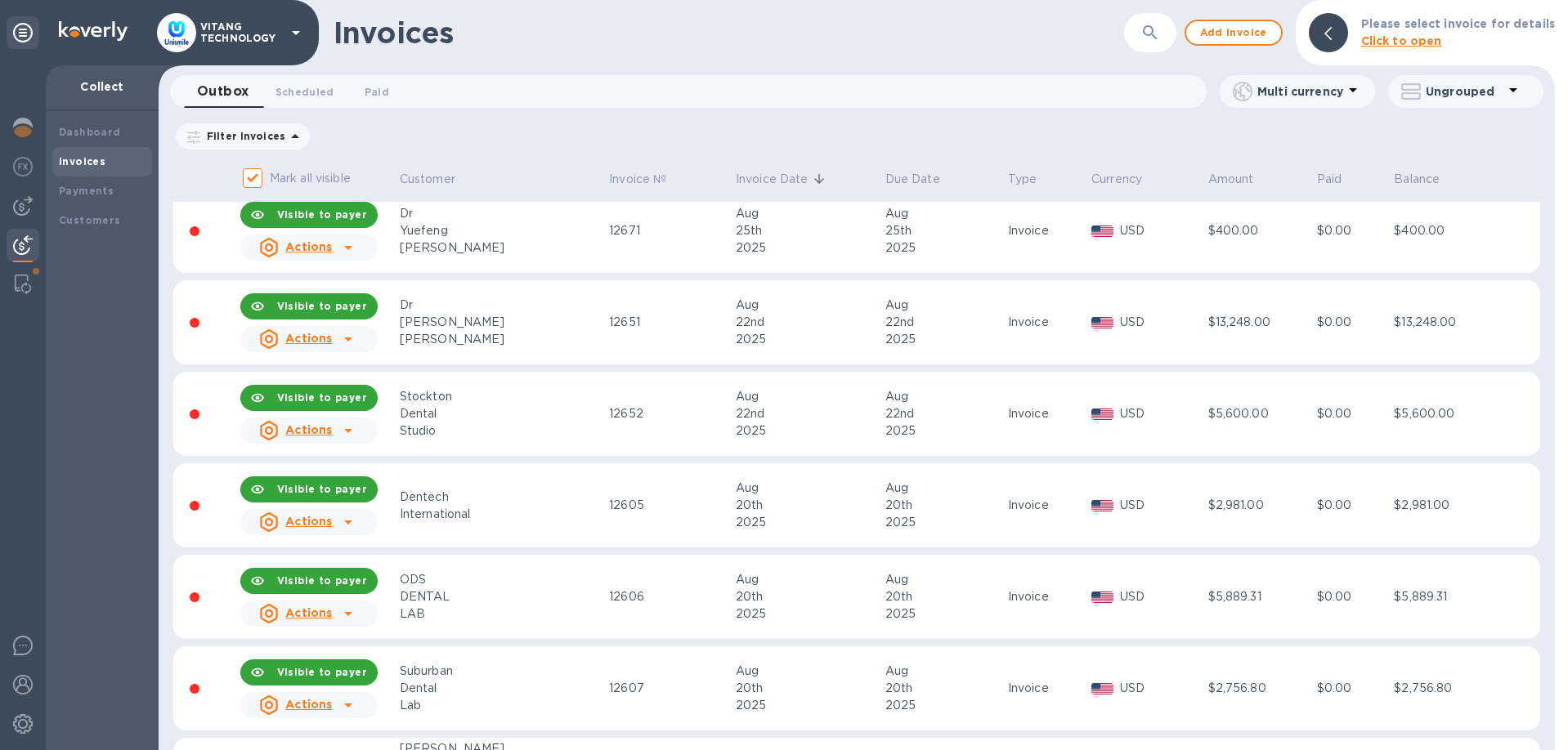
scroll to position [1398, 0]
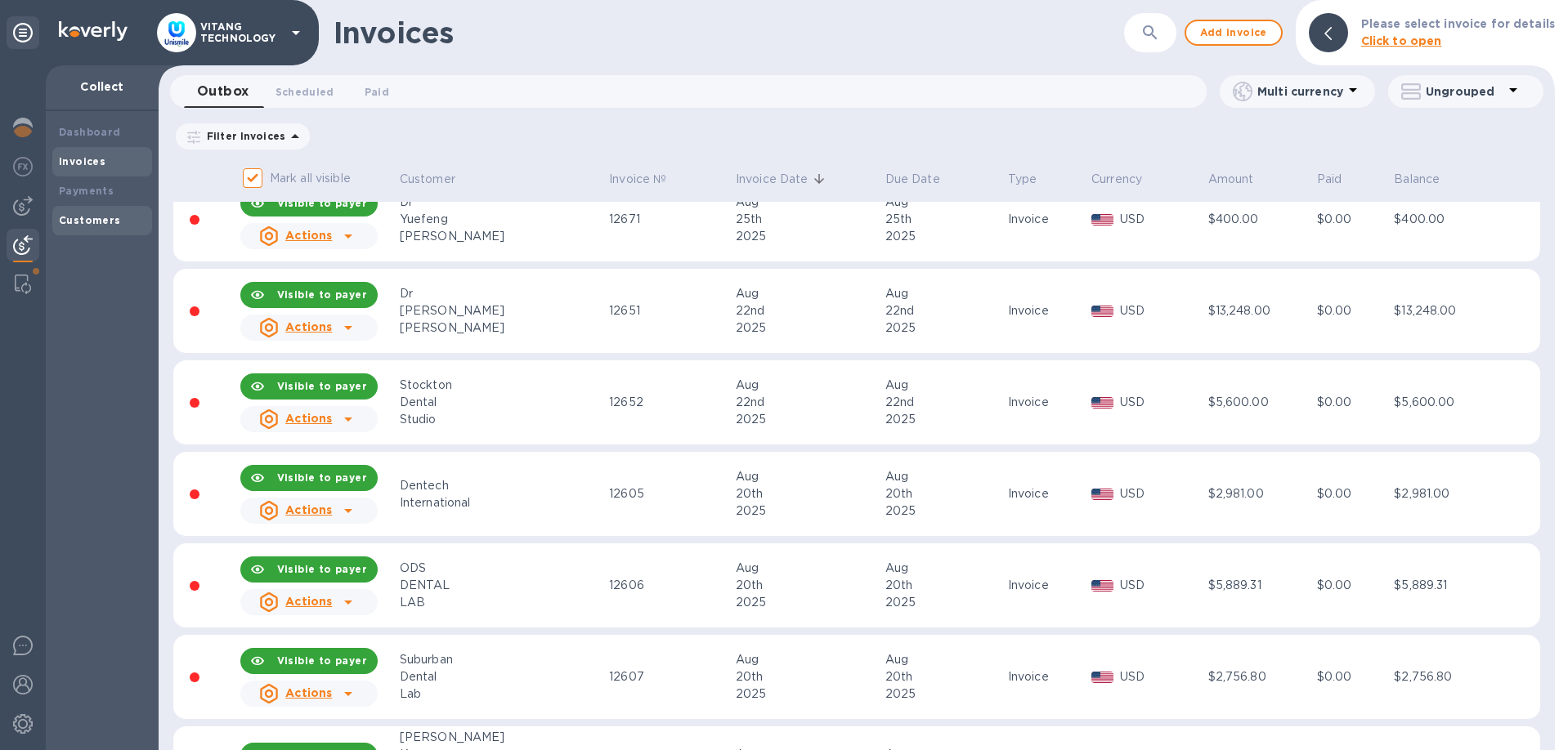
click at [109, 219] on b "Customers" at bounding box center [90, 219] width 62 height 12
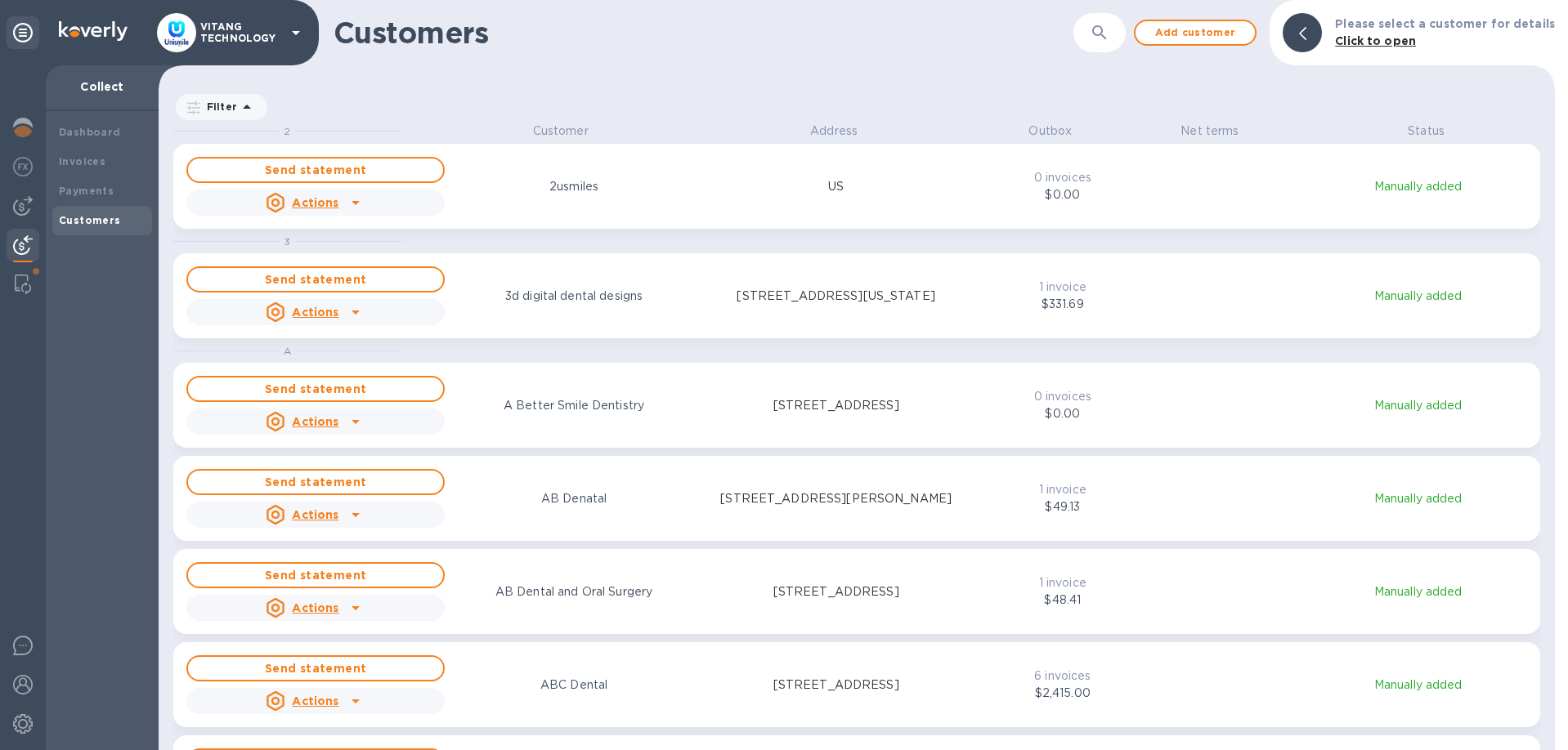
scroll to position [628, 1397]
click at [21, 284] on img at bounding box center [23, 284] width 16 height 20
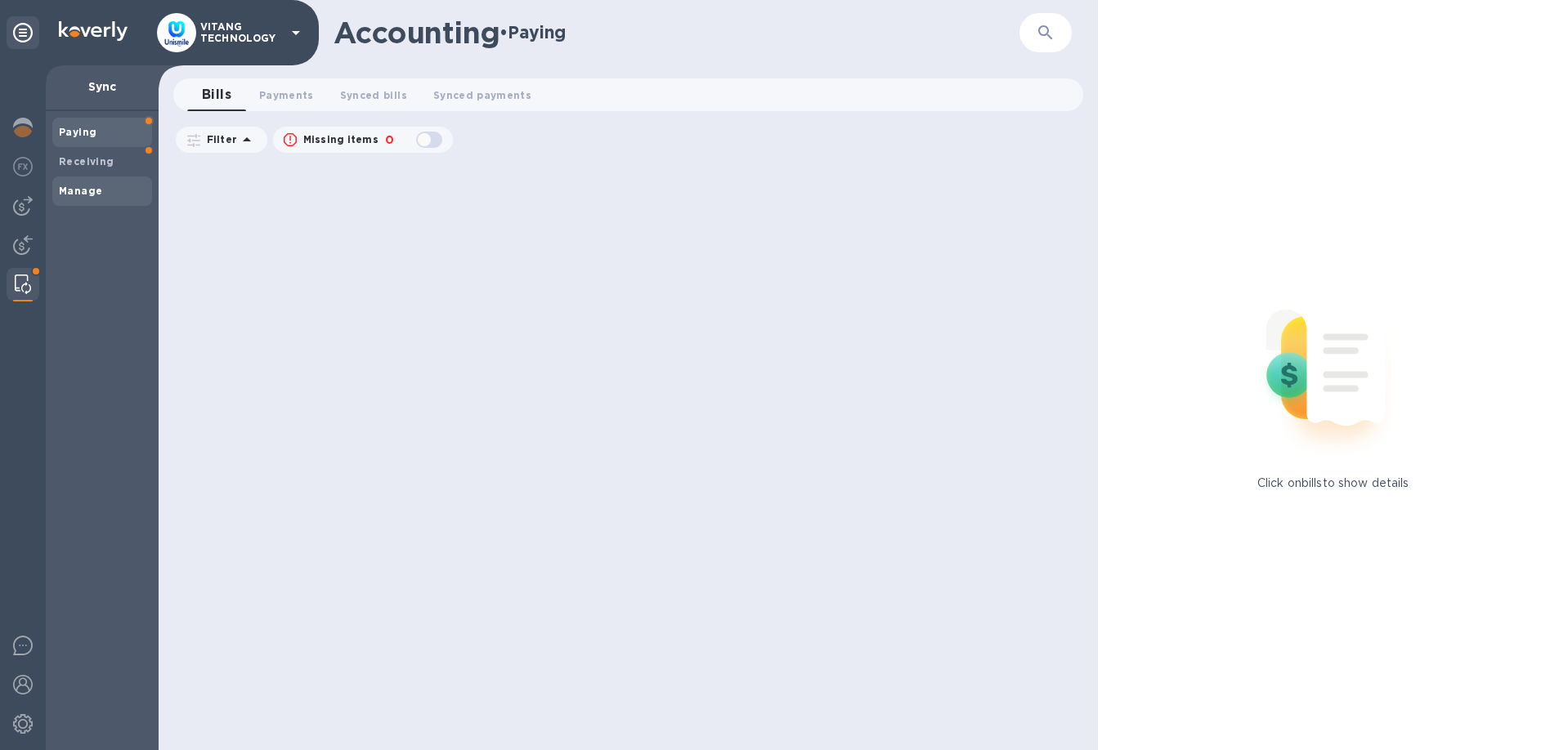
click at [92, 191] on b "Manage" at bounding box center [80, 190] width 44 height 12
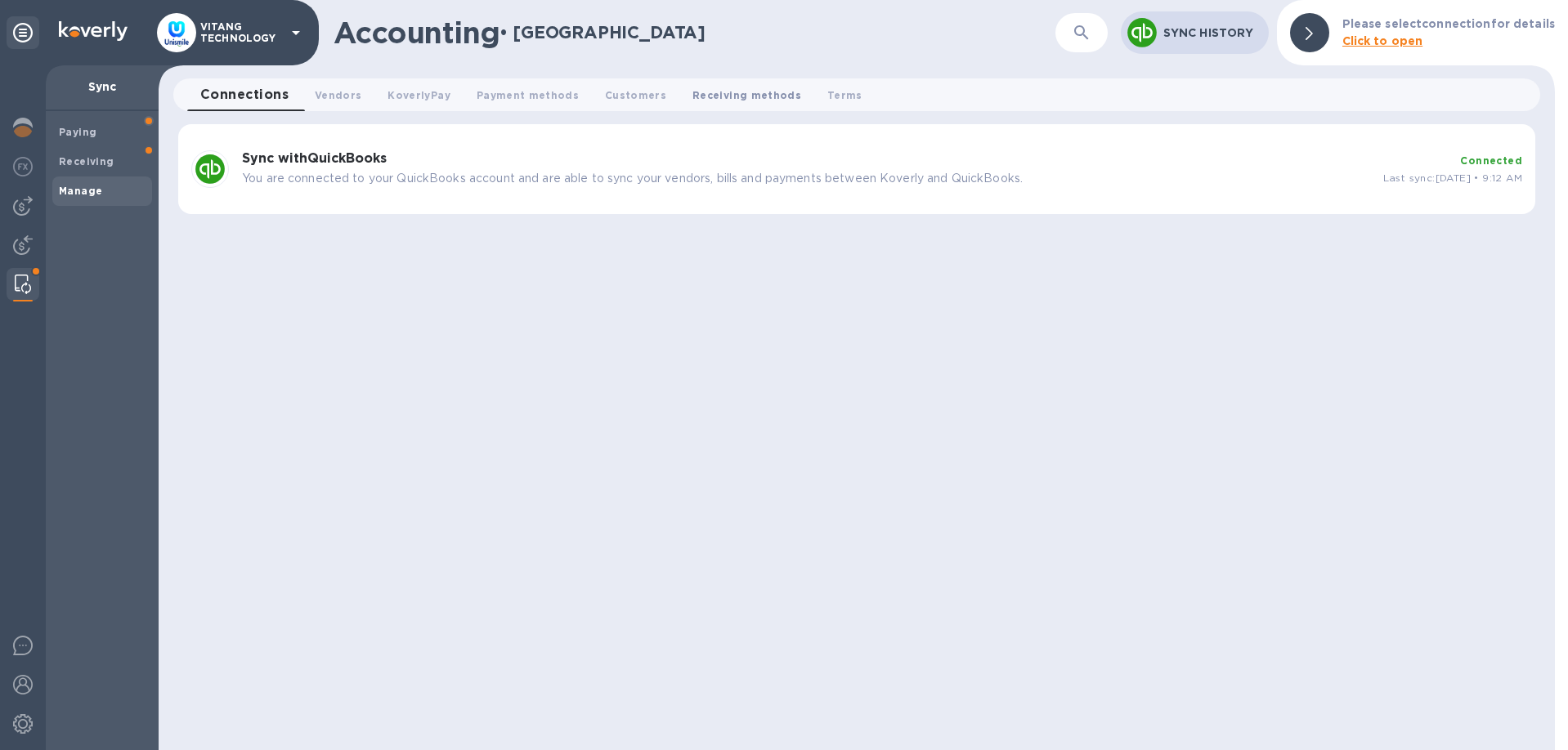
click at [731, 91] on span "Receiving methods 0" at bounding box center [747, 96] width 109 height 17
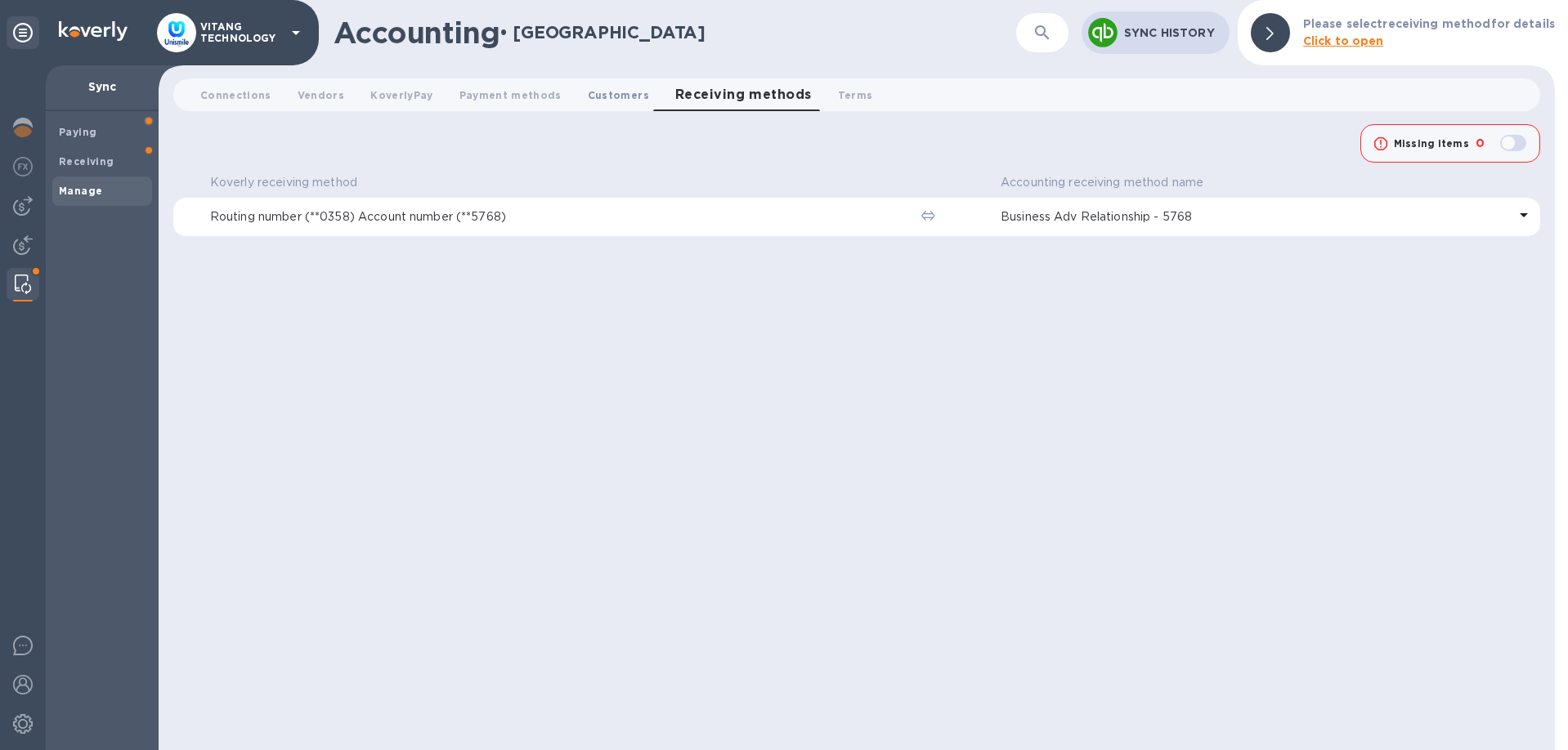
click at [611, 108] on button "Customers 0" at bounding box center [618, 95] width 87 height 33
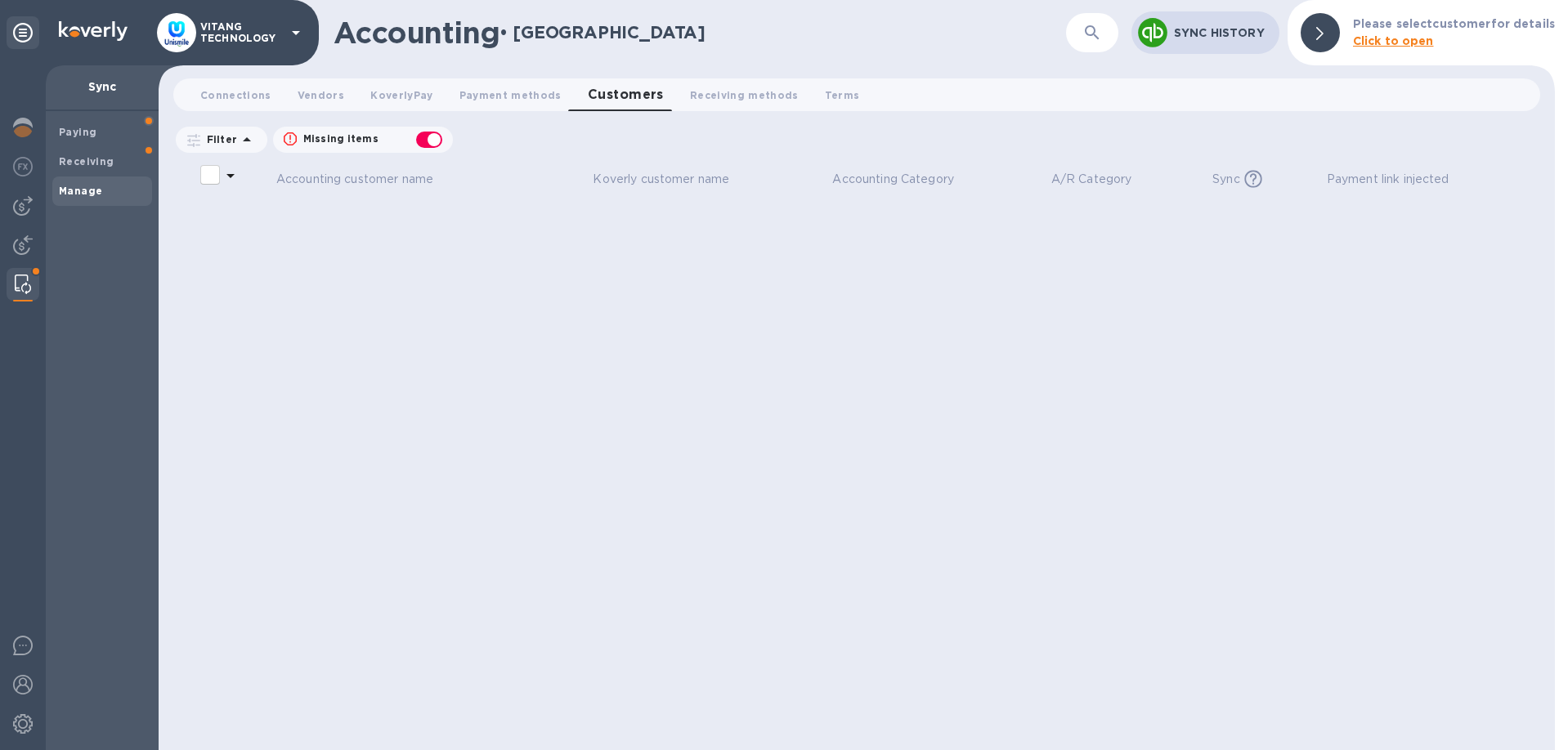
checkbox input "false"
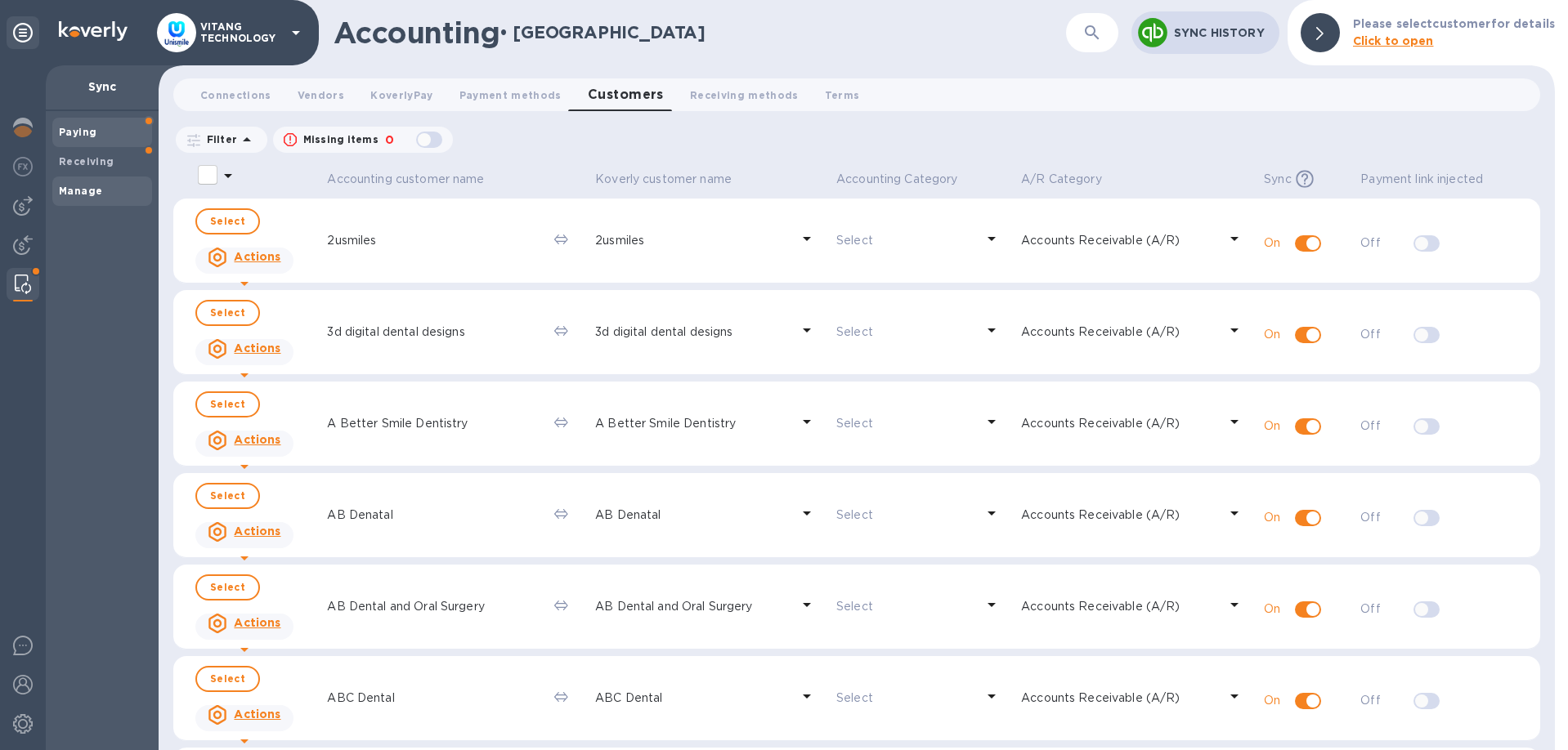
click at [115, 140] on span "Paying" at bounding box center [102, 131] width 87 height 16
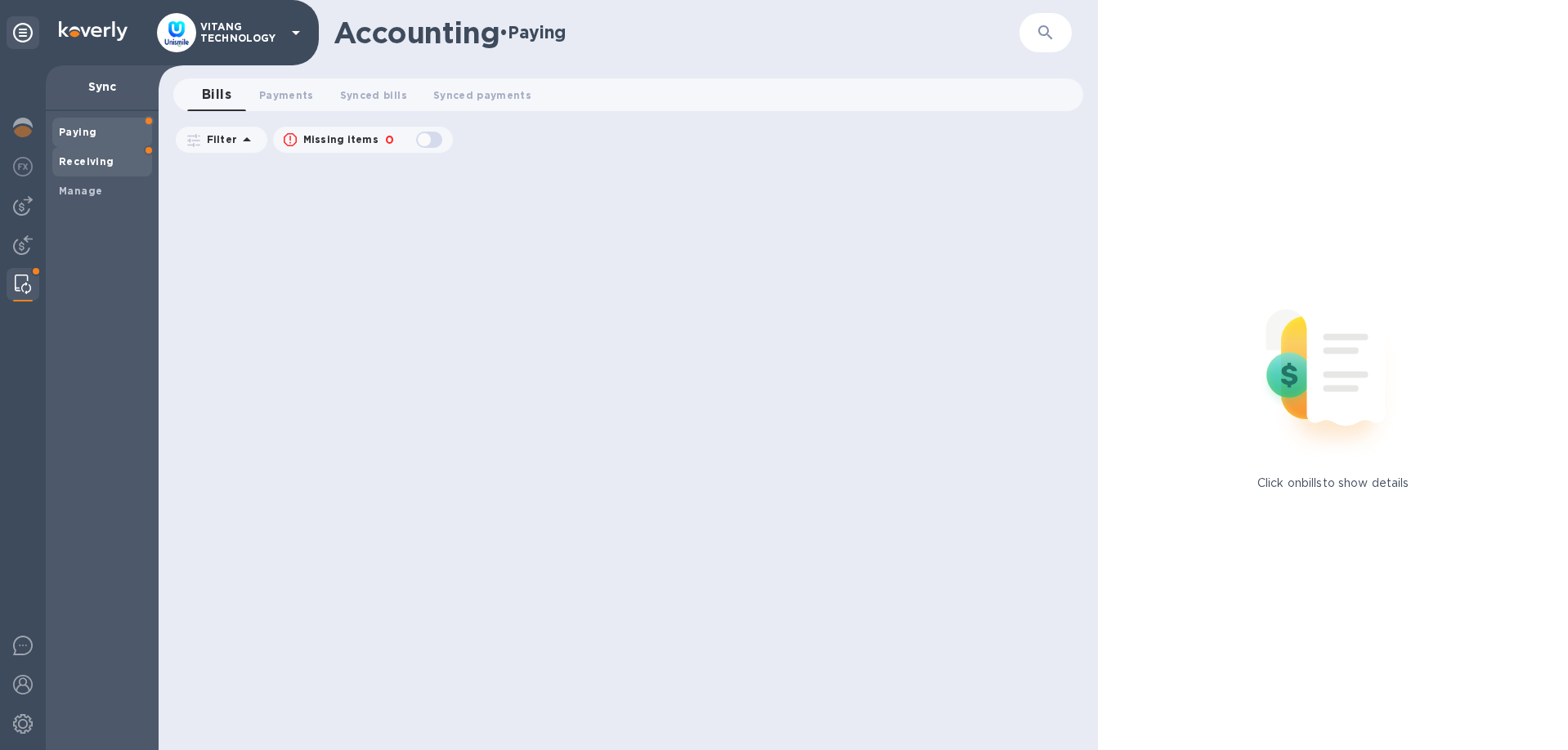
click at [109, 162] on b "Receiving" at bounding box center [86, 161] width 56 height 12
